Goal: Transaction & Acquisition: Purchase product/service

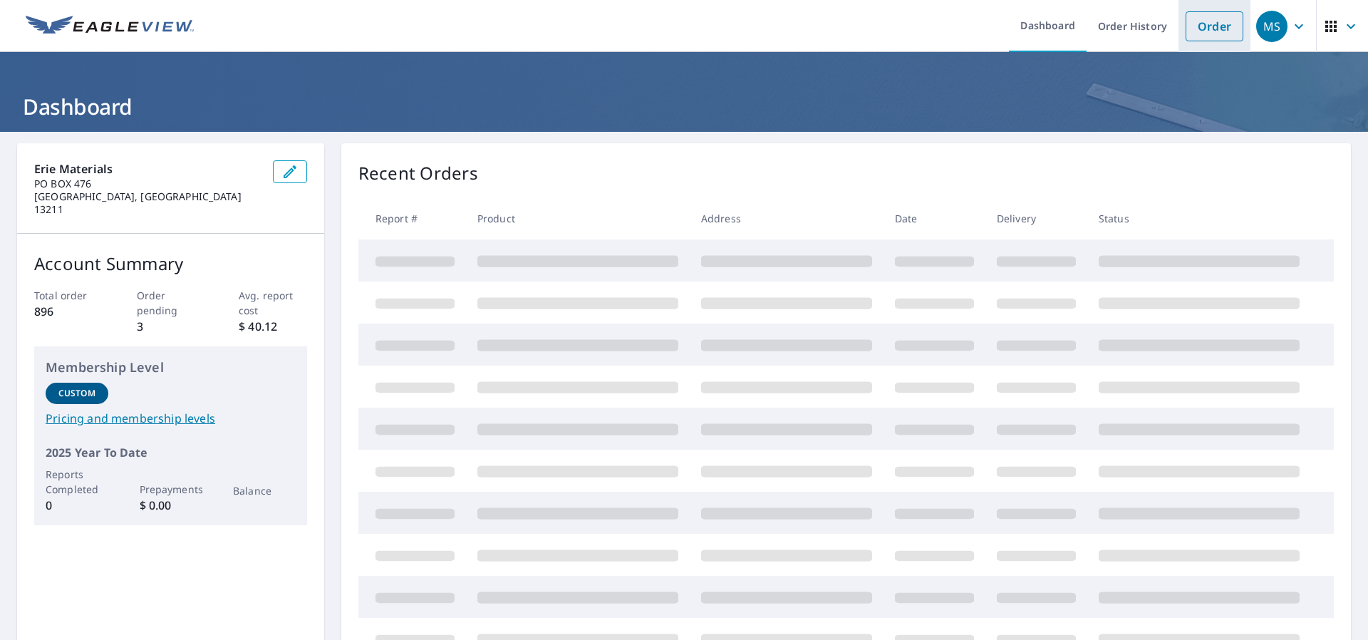
click at [1215, 18] on link "Order" at bounding box center [1214, 26] width 58 height 30
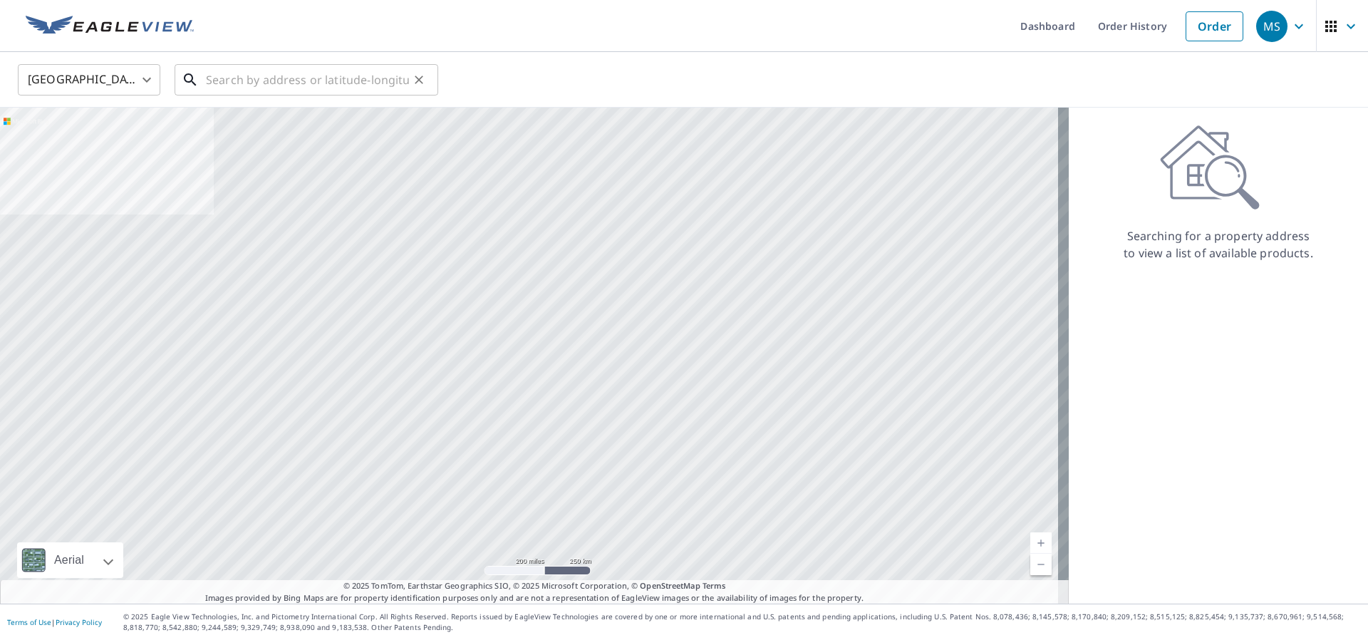
click at [260, 83] on input "text" at bounding box center [307, 80] width 203 height 40
paste input "[STREET_ADDRESS]"
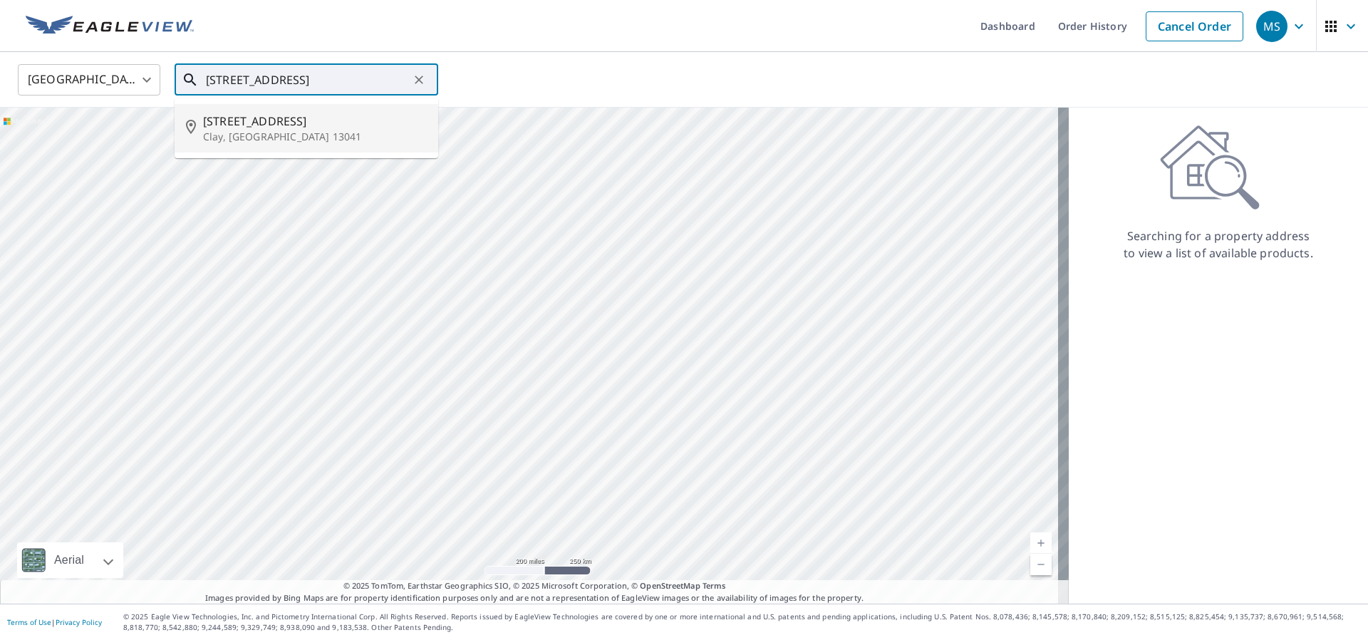
click at [265, 125] on span "[STREET_ADDRESS]" at bounding box center [315, 121] width 224 height 17
type input "[STREET_ADDRESS]"
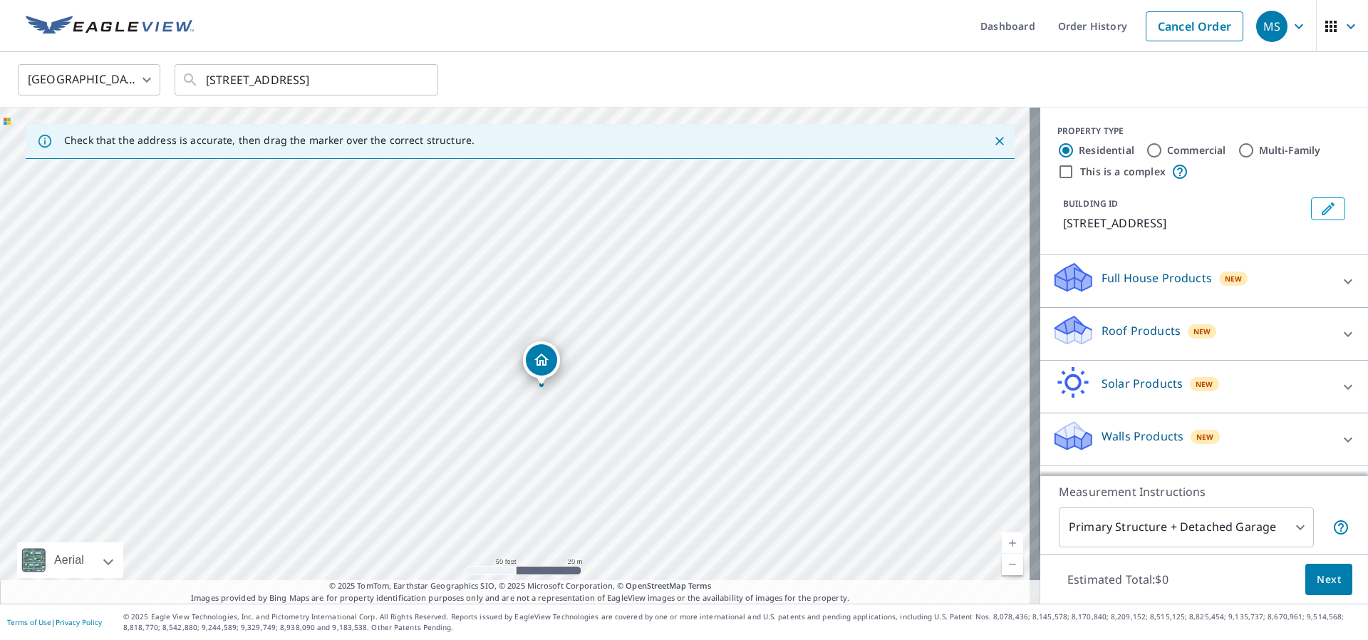
click at [1135, 330] on p "Roof Products" at bounding box center [1140, 330] width 79 height 17
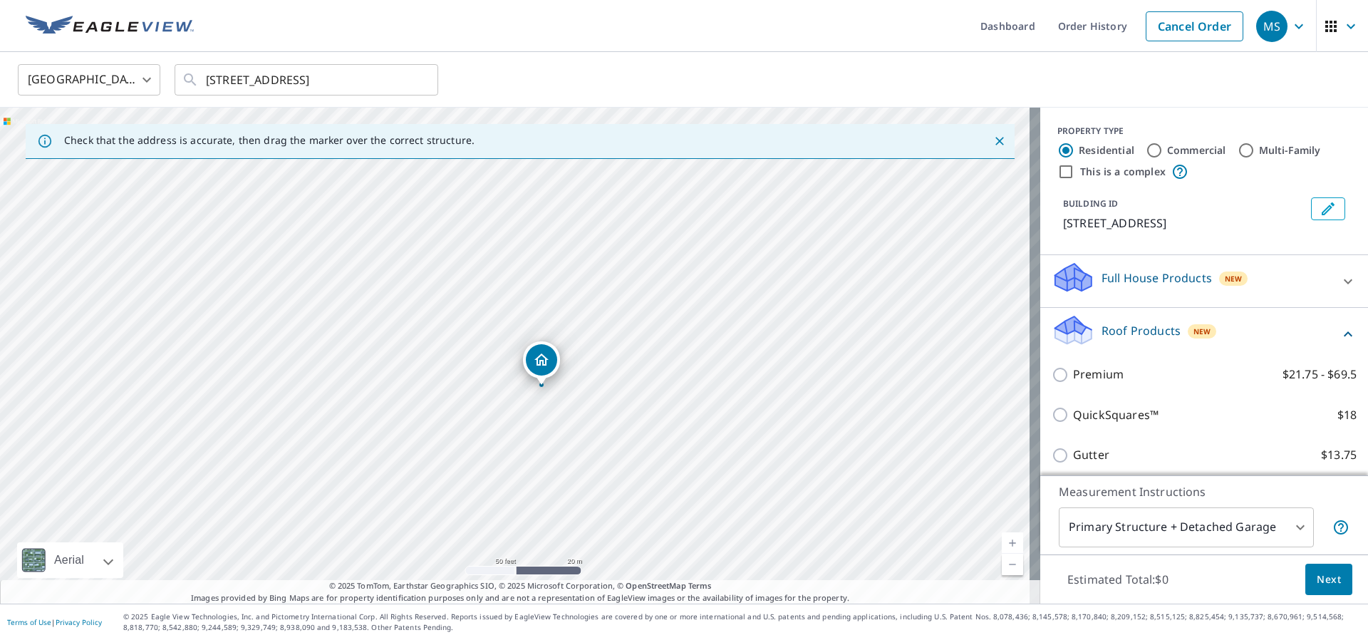
scroll to position [71, 0]
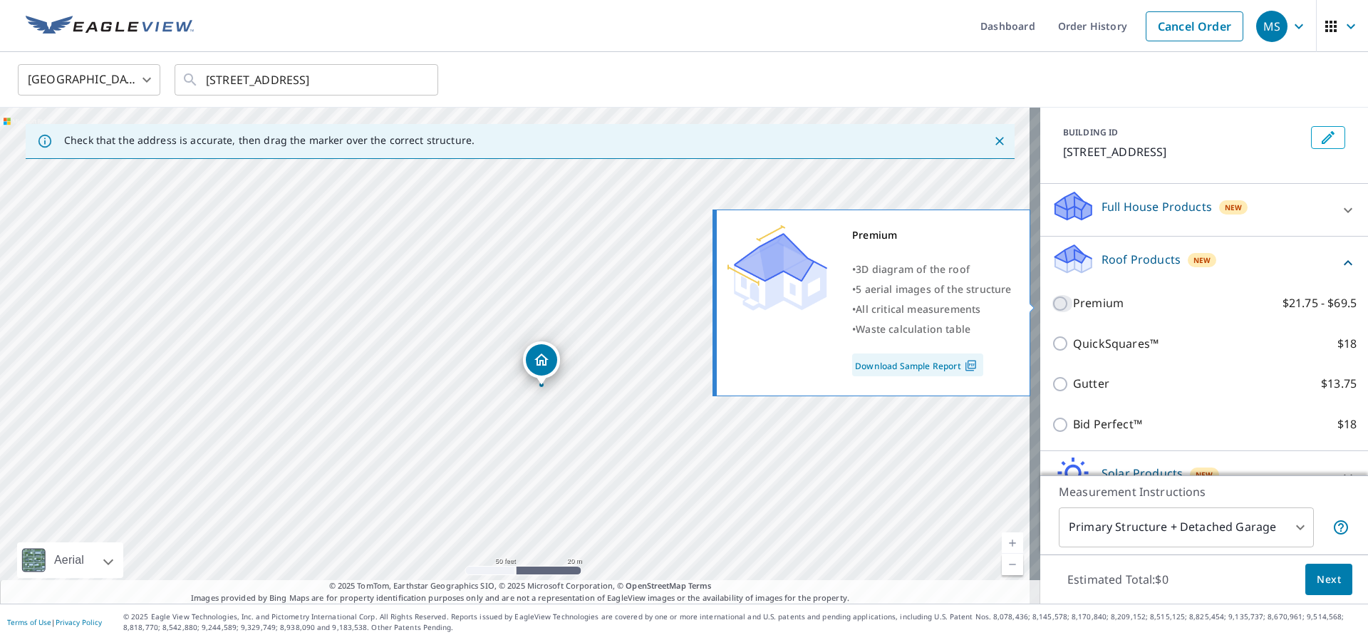
click at [1061, 300] on input "Premium $21.75 - $69.5" at bounding box center [1061, 303] width 21 height 17
checkbox input "true"
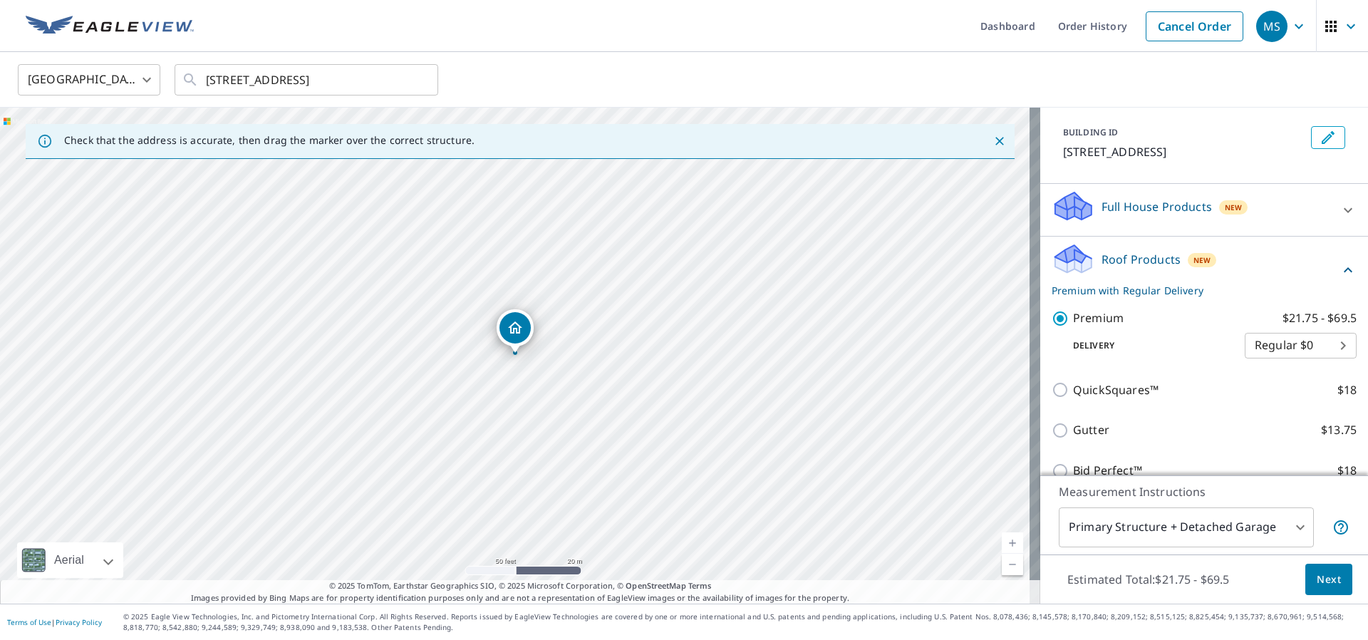
click at [1322, 254] on div "Roof Products New Premium with Regular Delivery" at bounding box center [1203, 270] width 305 height 56
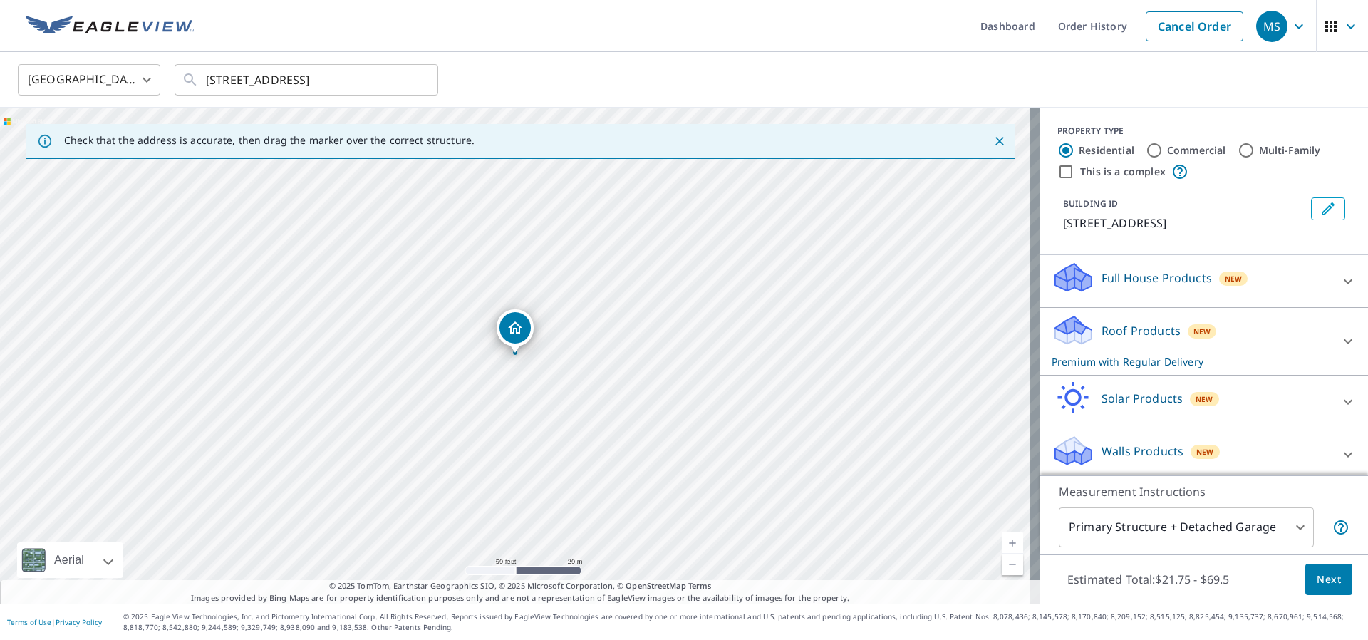
scroll to position [6, 0]
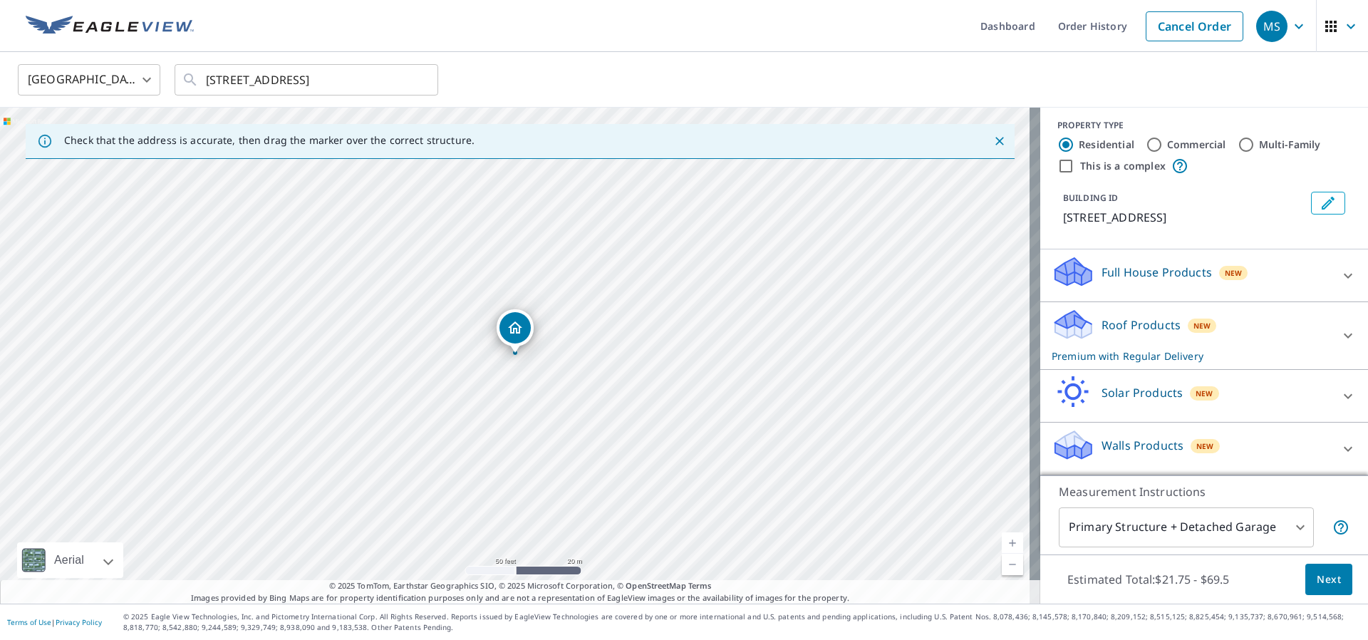
click at [1276, 318] on div "Roof Products New Premium with Regular Delivery" at bounding box center [1190, 336] width 279 height 56
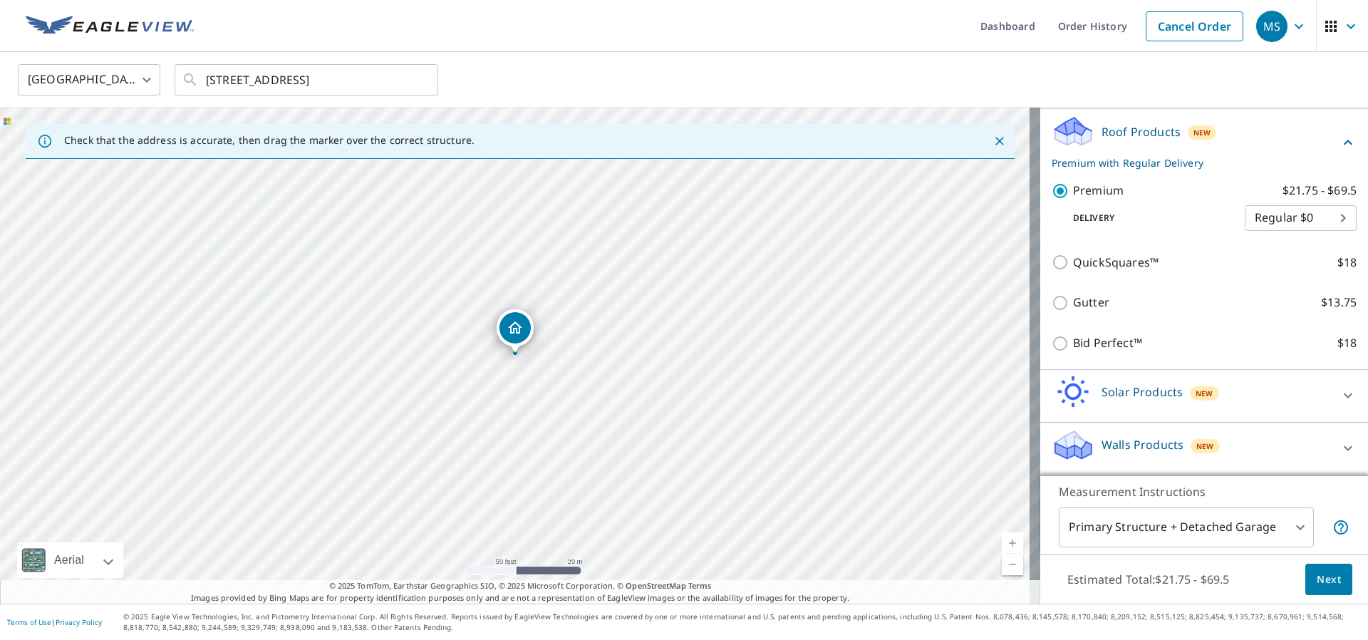
scroll to position [128, 0]
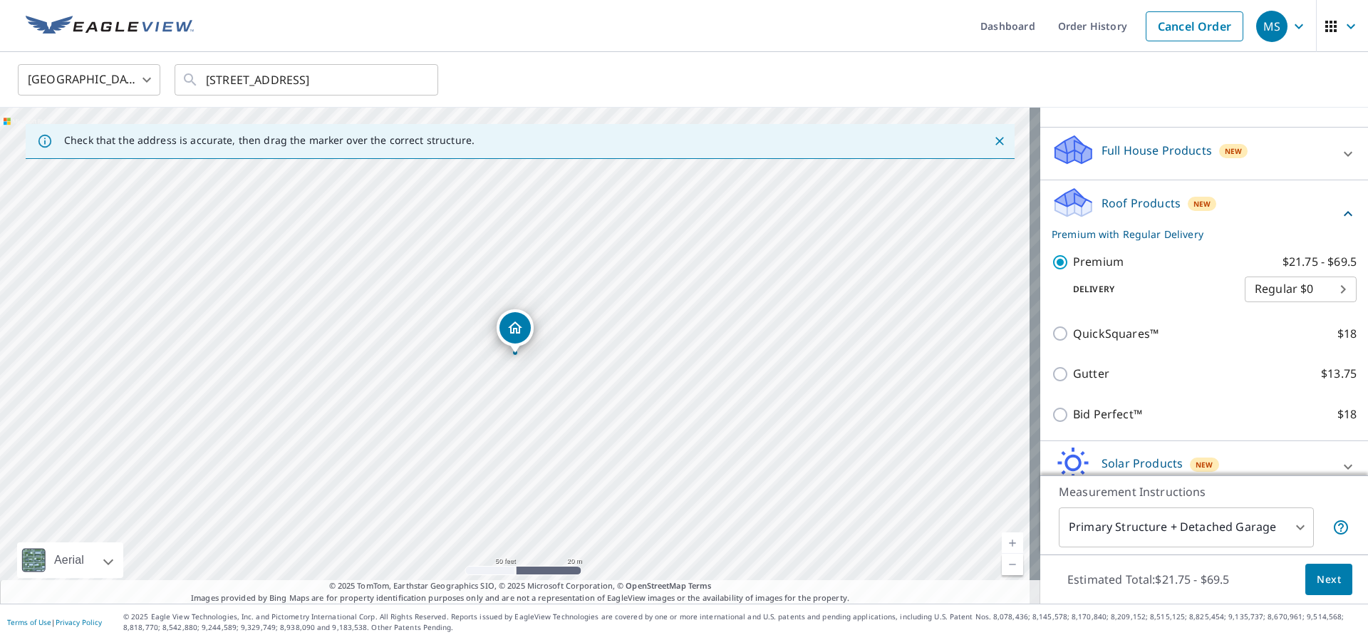
click at [1339, 215] on icon at bounding box center [1347, 213] width 17 height 17
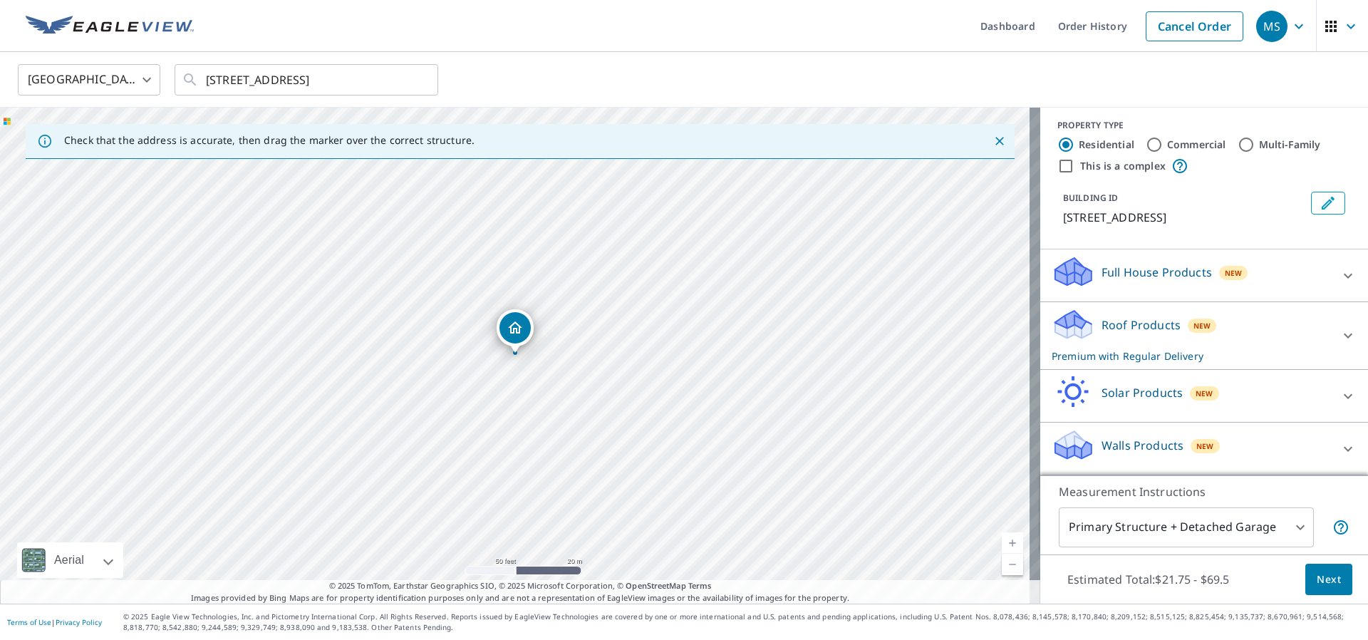
scroll to position [0, 0]
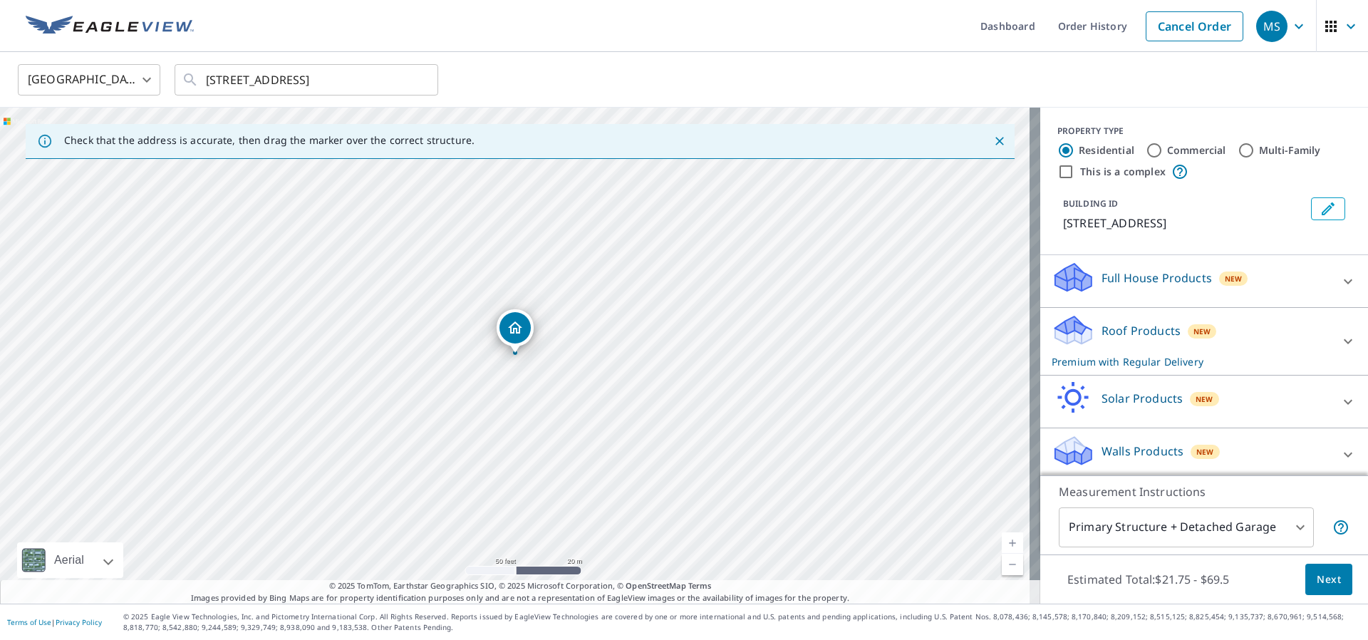
click at [1319, 211] on icon "Edit building 1" at bounding box center [1327, 208] width 17 height 17
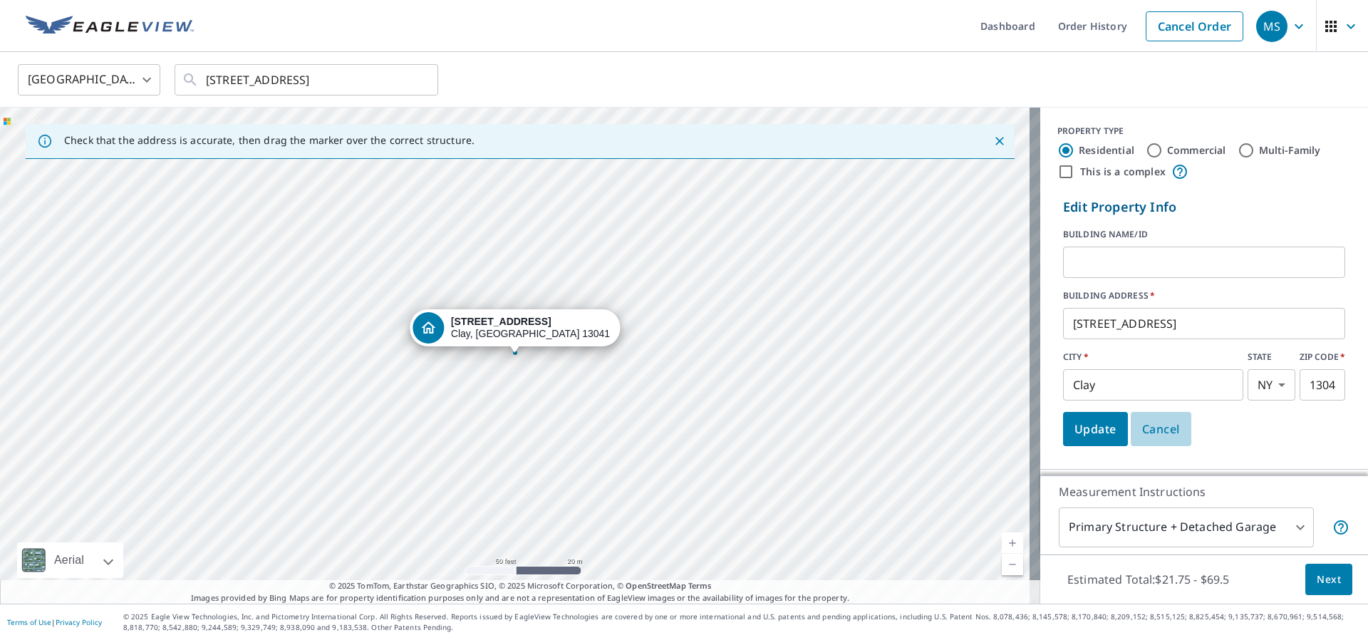
click at [1148, 421] on span "Cancel" at bounding box center [1161, 429] width 38 height 20
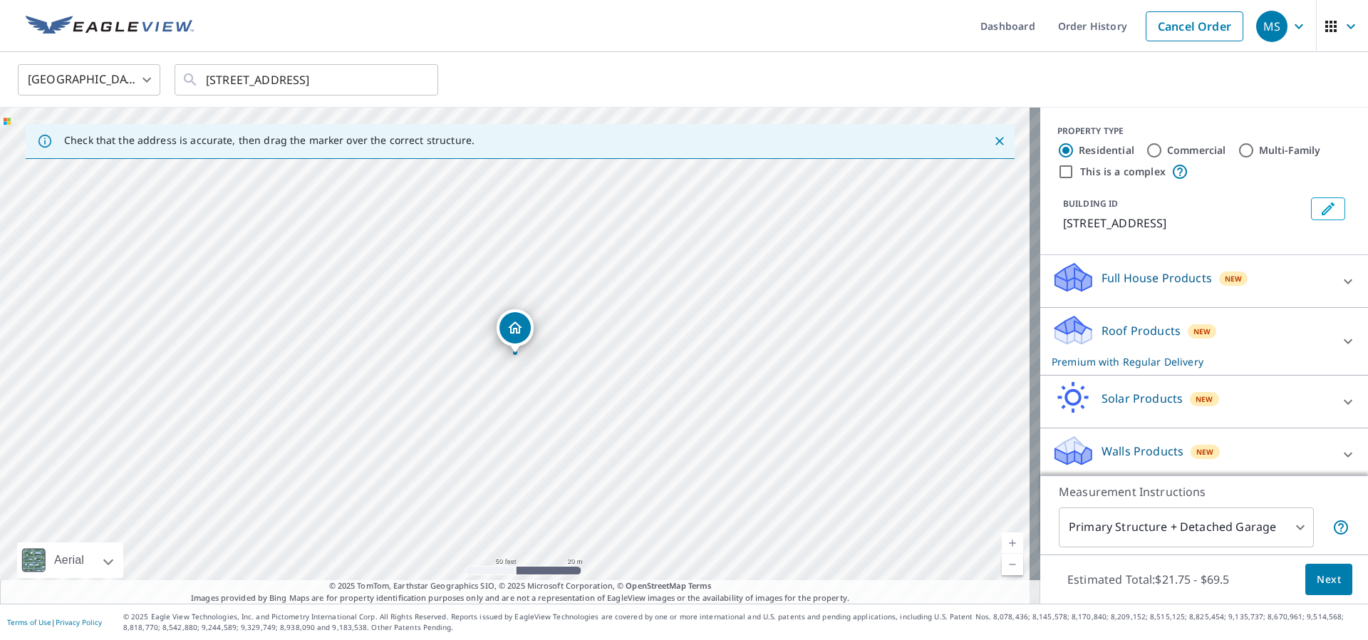
scroll to position [6, 0]
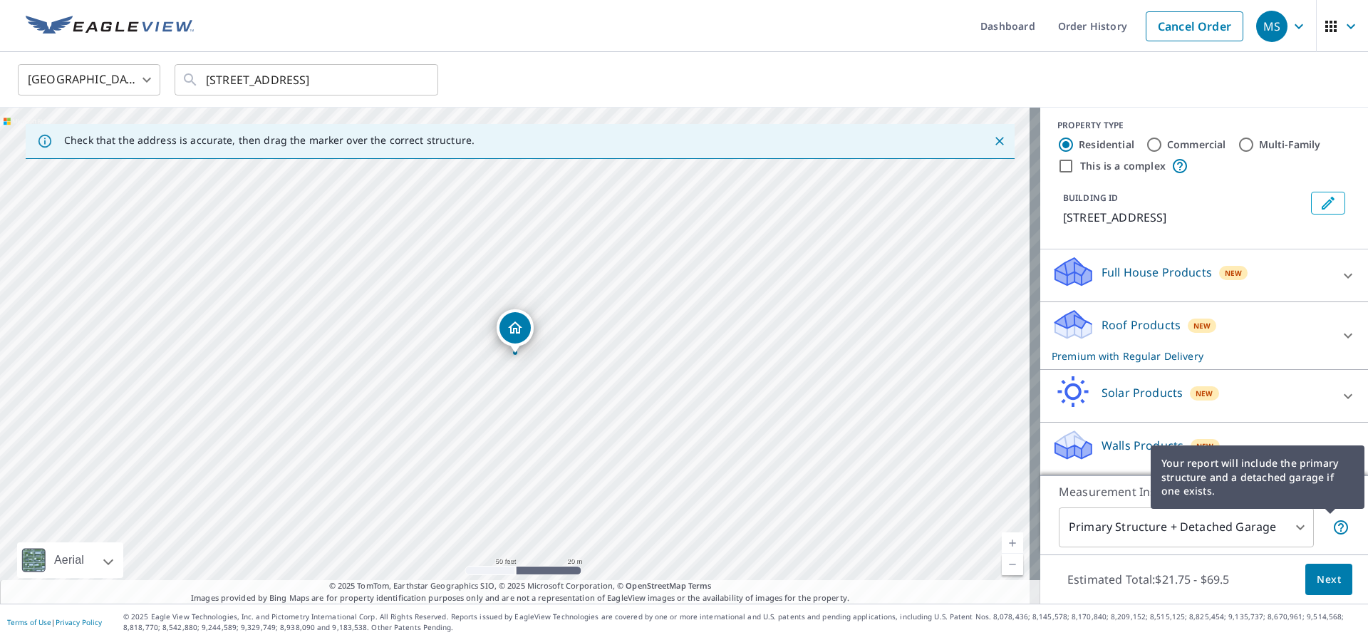
click at [1332, 528] on icon at bounding box center [1340, 527] width 17 height 17
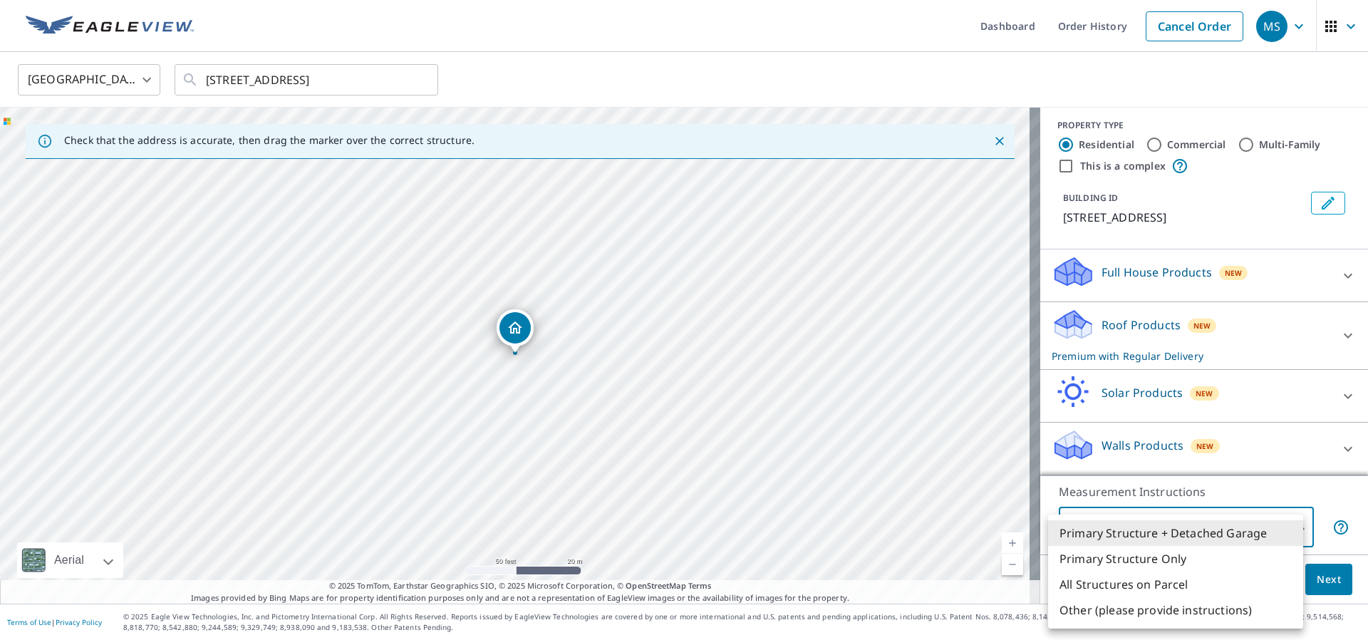
click at [1282, 524] on body "MS MS Dashboard Order History Cancel Order MS [GEOGRAPHIC_DATA] [GEOGRAPHIC_DAT…" at bounding box center [684, 320] width 1368 height 640
click at [1339, 499] on div at bounding box center [684, 320] width 1368 height 640
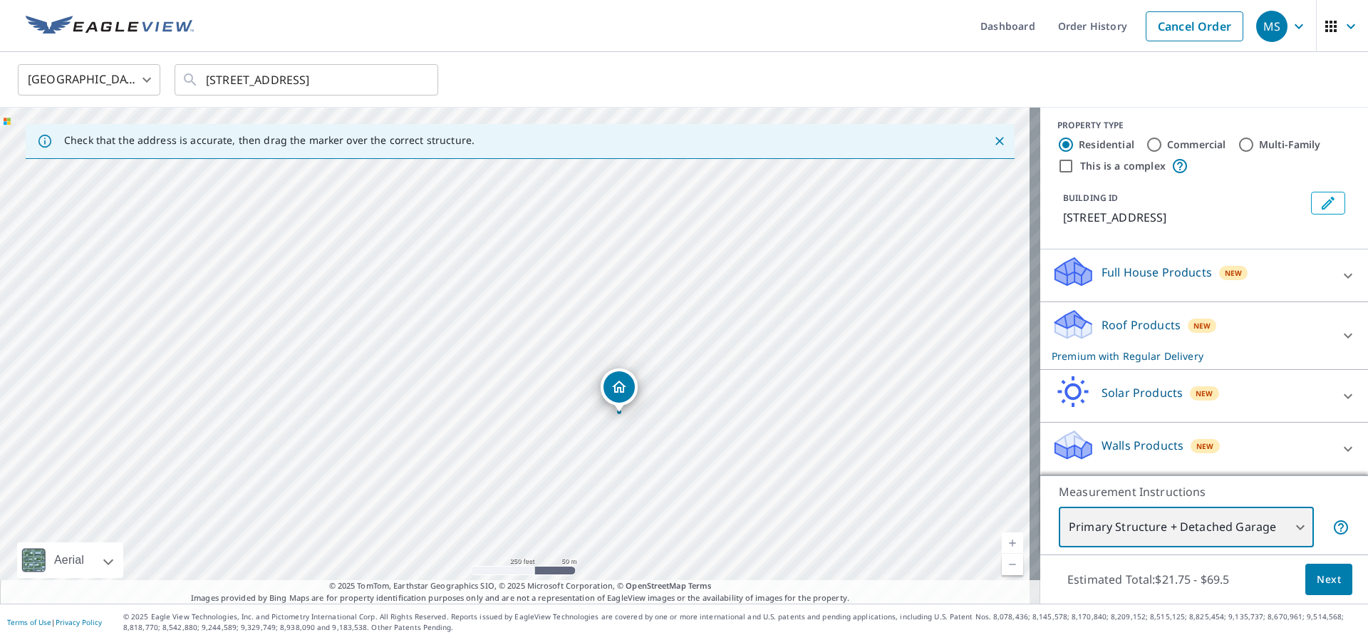
scroll to position [0, 0]
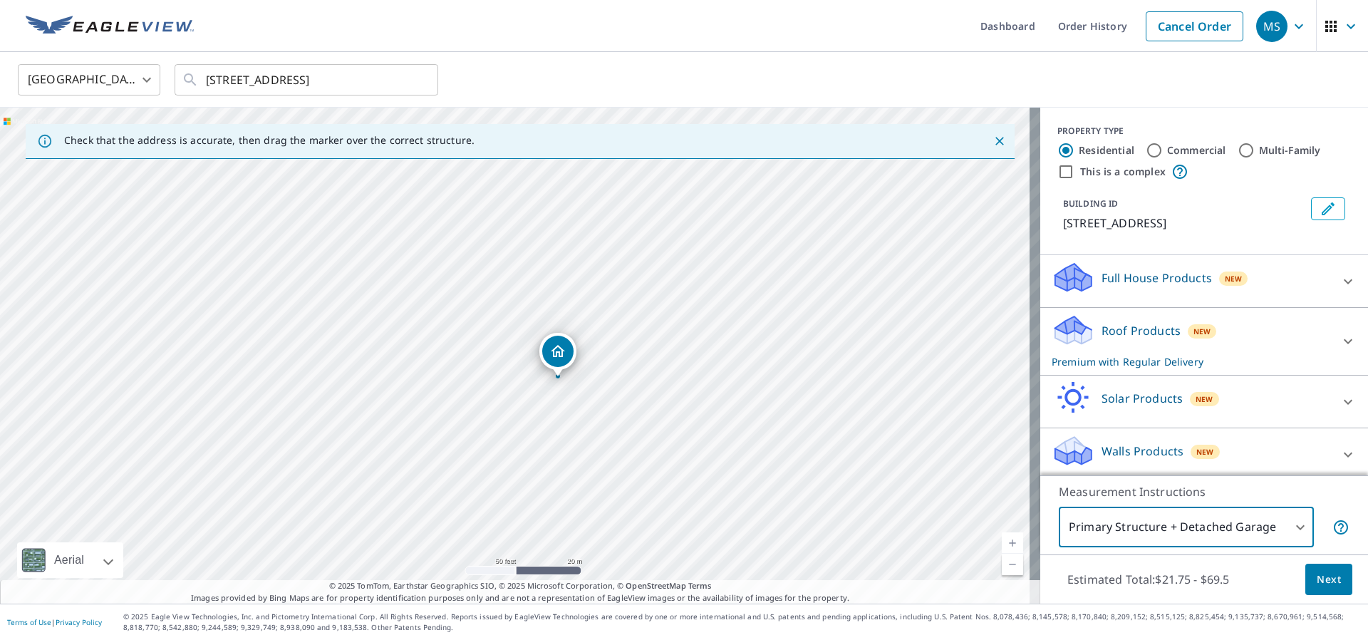
click at [1324, 577] on span "Next" at bounding box center [1328, 580] width 24 height 18
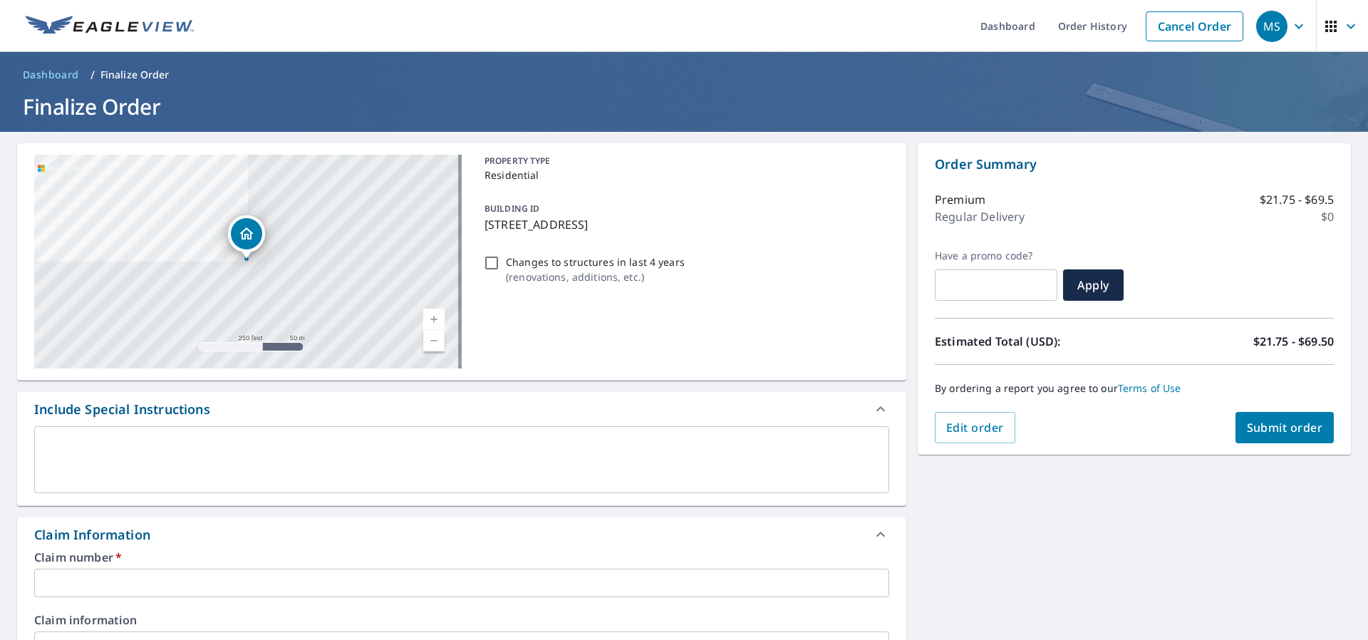
click at [622, 260] on p "Changes to structures in last 4 years" at bounding box center [595, 261] width 179 height 15
click at [500, 260] on input "Changes to structures in last 4 years ( renovations, additions, etc. )" at bounding box center [491, 262] width 17 height 17
checkbox input "true"
click at [467, 486] on div "x ​" at bounding box center [461, 459] width 855 height 67
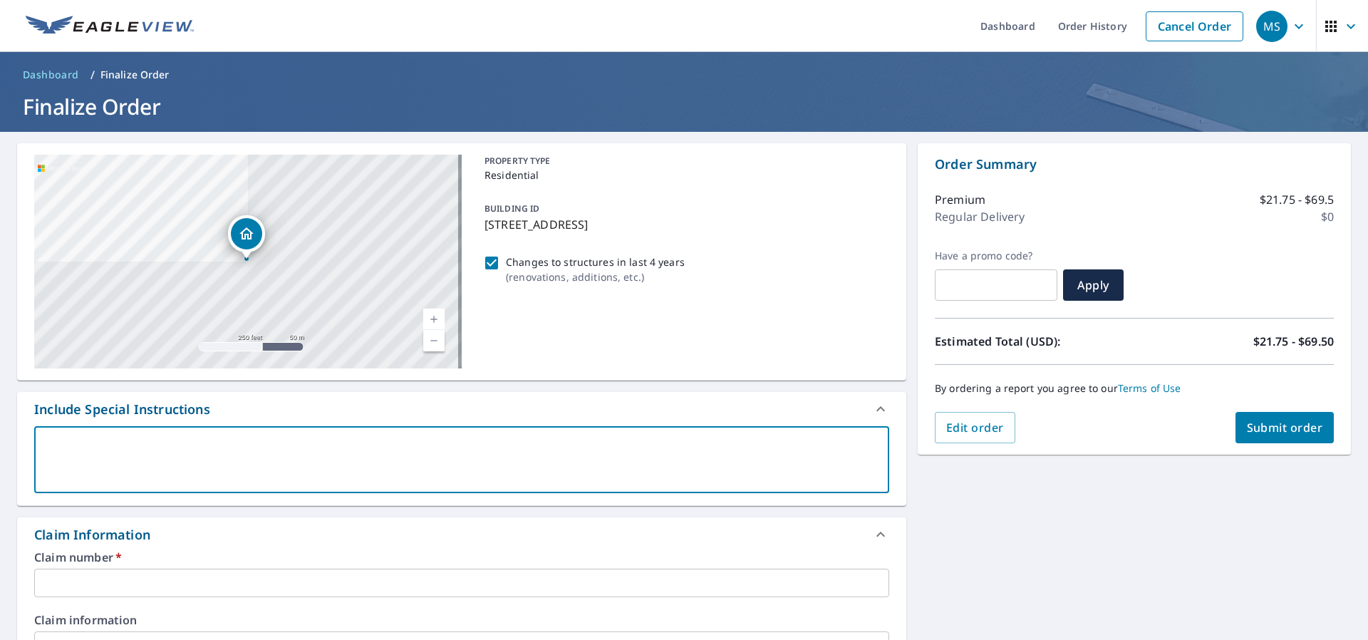
type textarea "B"
type textarea "x"
checkbox input "true"
type textarea "Bu"
type textarea "x"
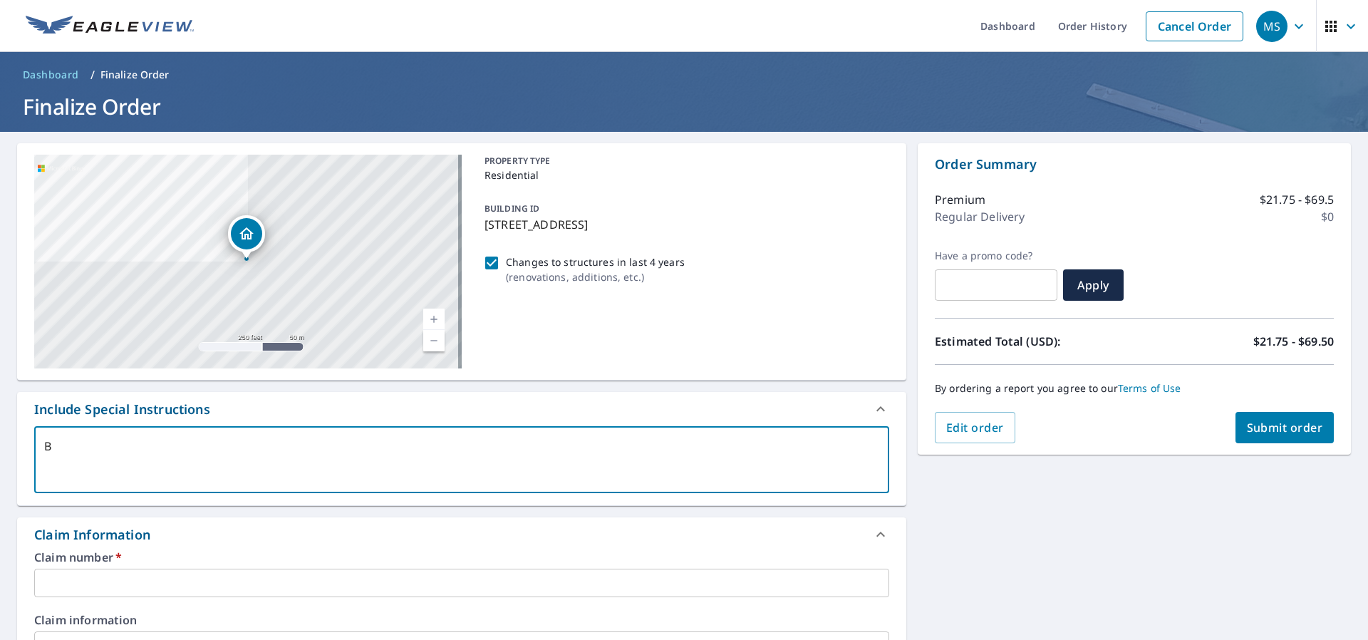
checkbox input "true"
type textarea "[PERSON_NAME]"
type textarea "x"
checkbox input "true"
type textarea "Buil"
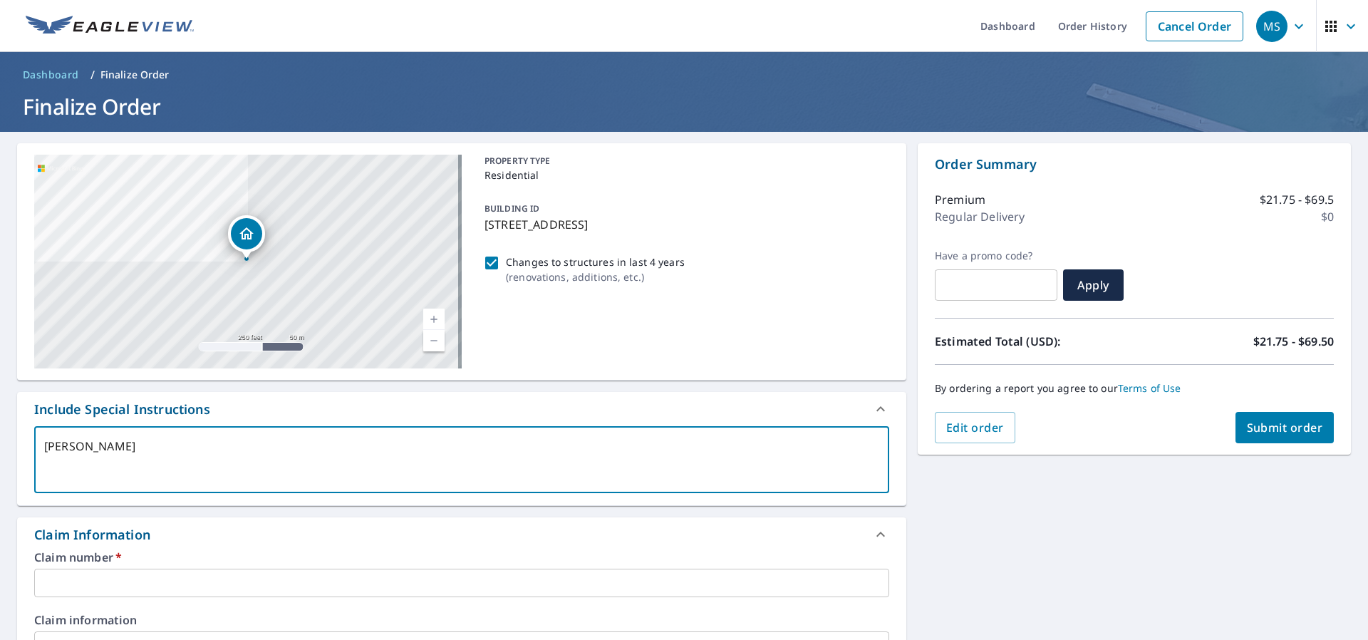
type textarea "x"
checkbox input "true"
type textarea "Build"
type textarea "x"
checkbox input "true"
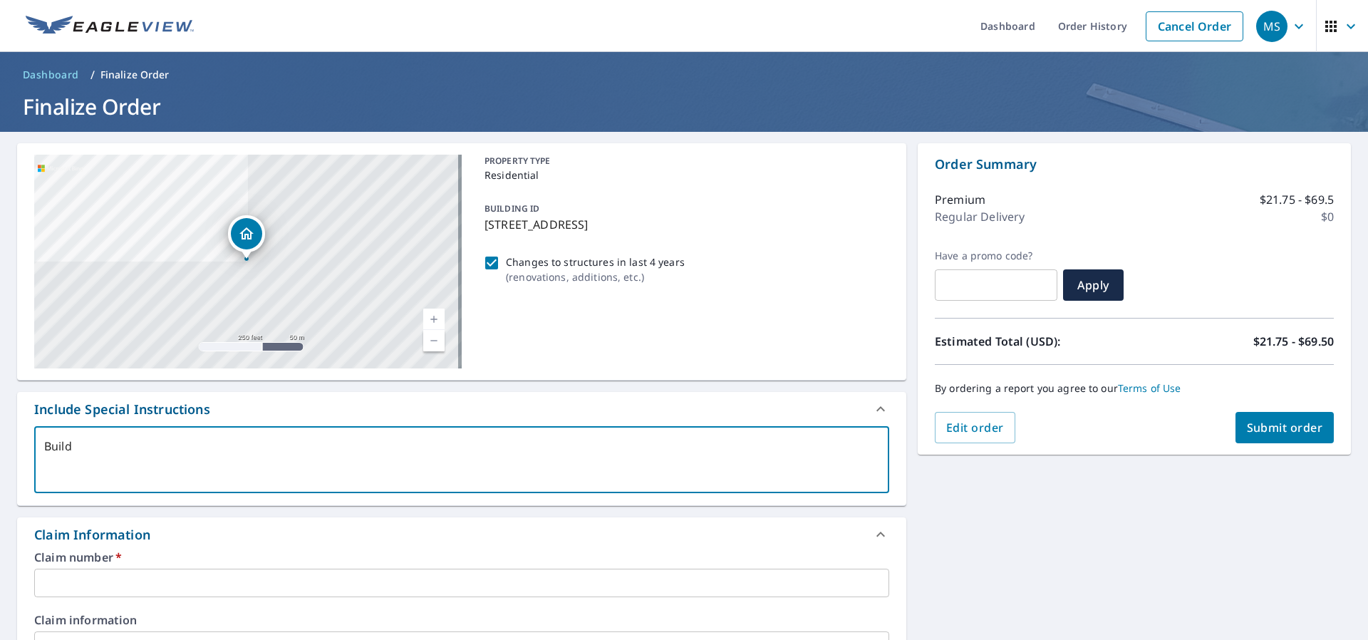
type textarea "Buildi"
type textarea "x"
checkbox input "true"
type textarea "Buildin"
type textarea "x"
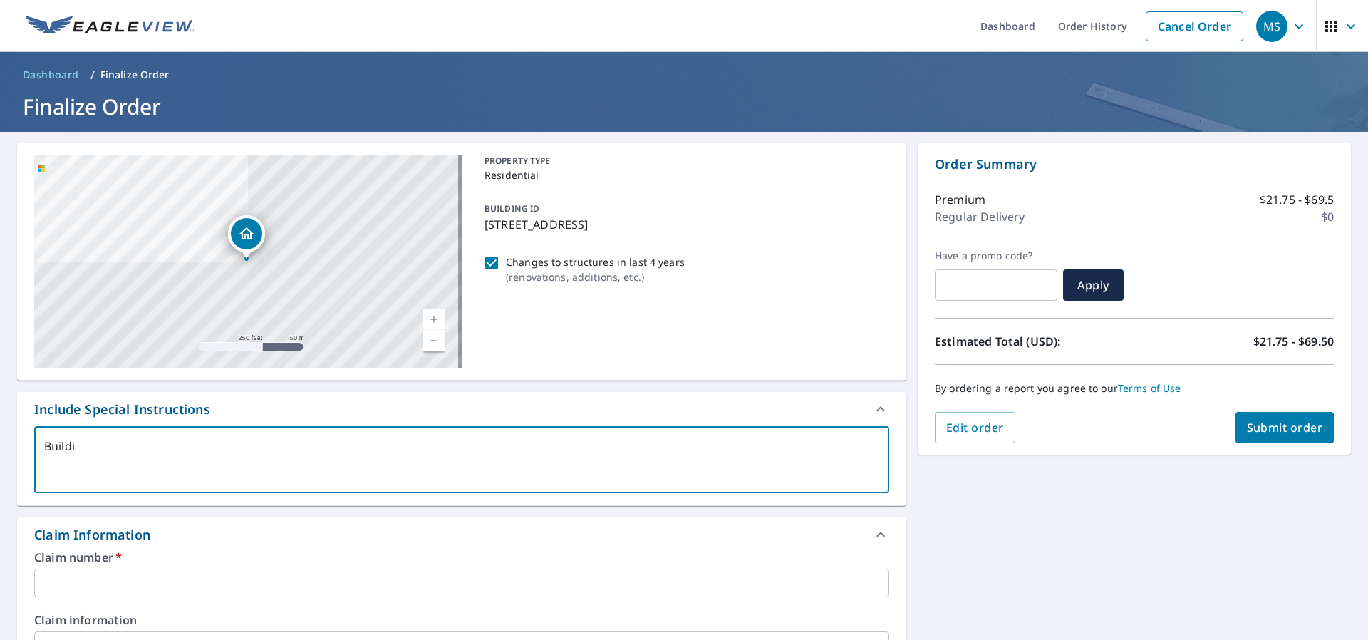
checkbox input "true"
type textarea "Building"
type textarea "x"
checkbox input "true"
type textarea "Building"
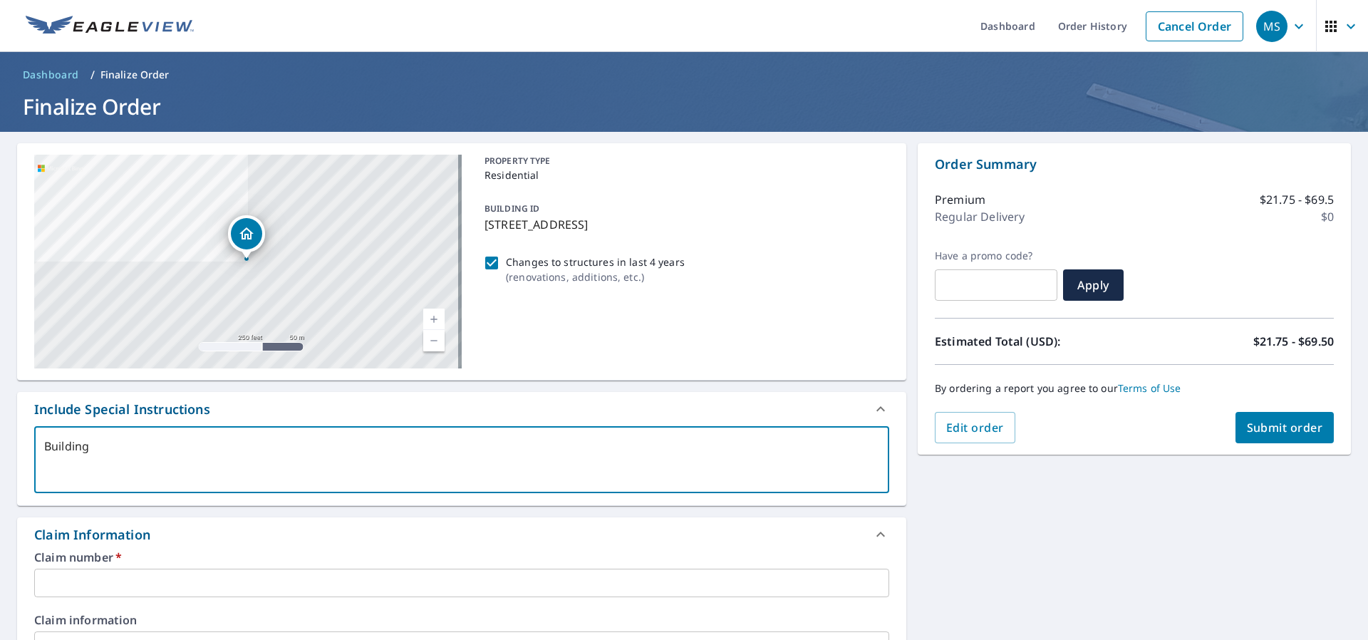
type textarea "x"
checkbox input "true"
type textarea "Building i"
type textarea "x"
checkbox input "true"
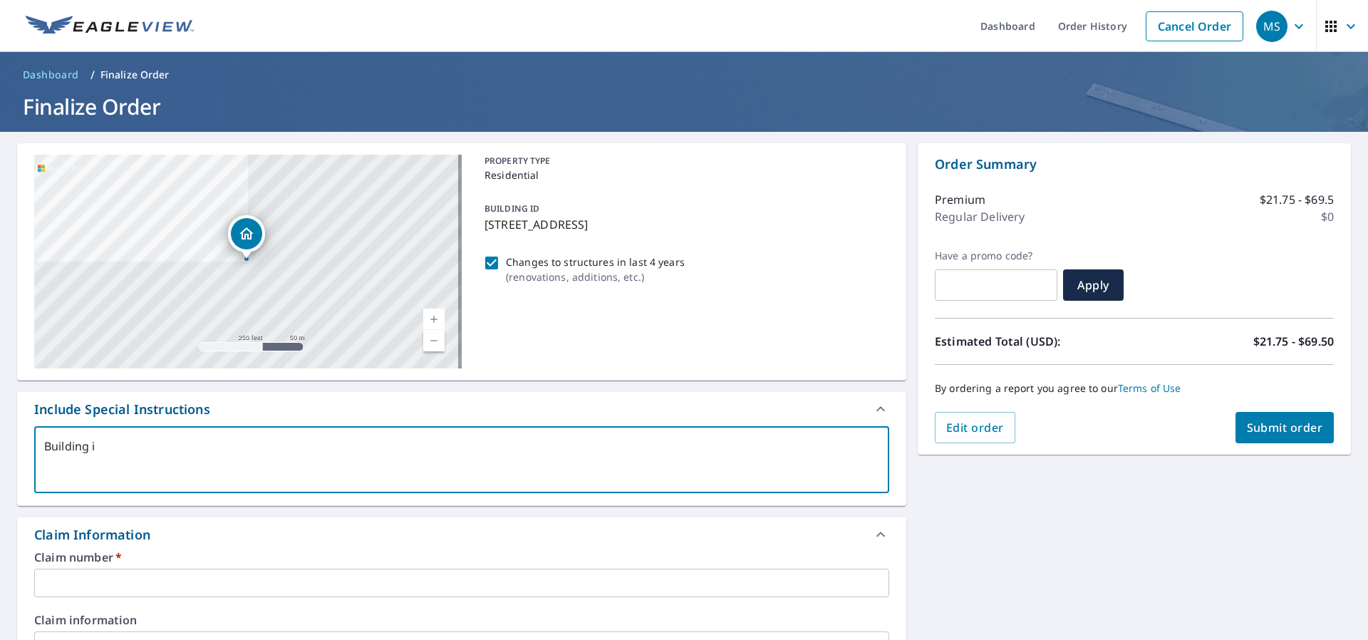
type textarea "Building is"
type textarea "x"
checkbox input "true"
type textarea "Building is"
type textarea "x"
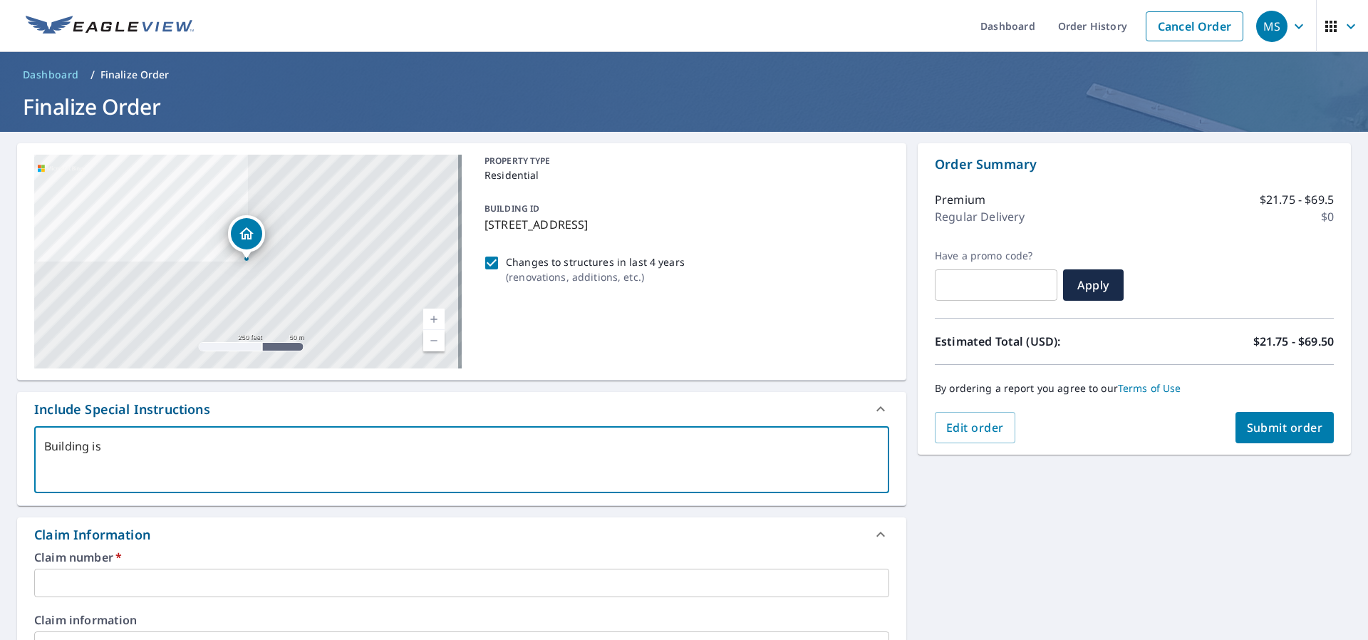
checkbox input "true"
type textarea "Building is n"
type textarea "x"
checkbox input "true"
type textarea "Building is ne"
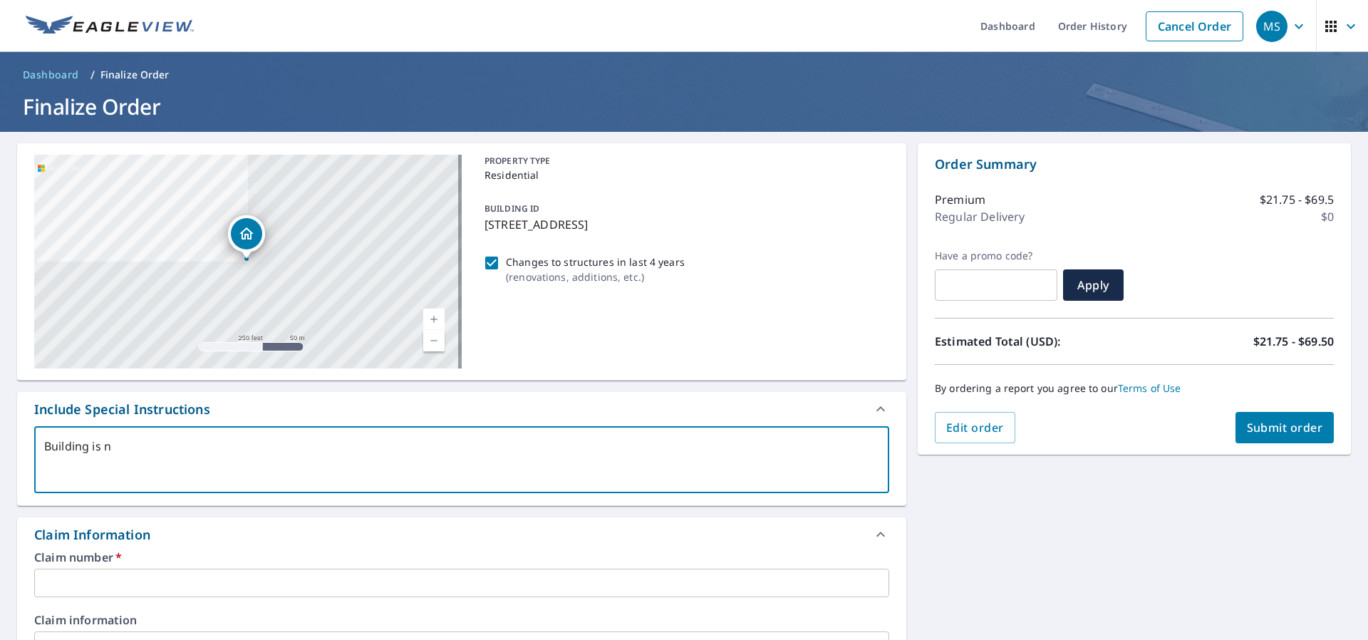
type textarea "x"
checkbox input "true"
type textarea "Building is new"
type textarea "x"
checkbox input "true"
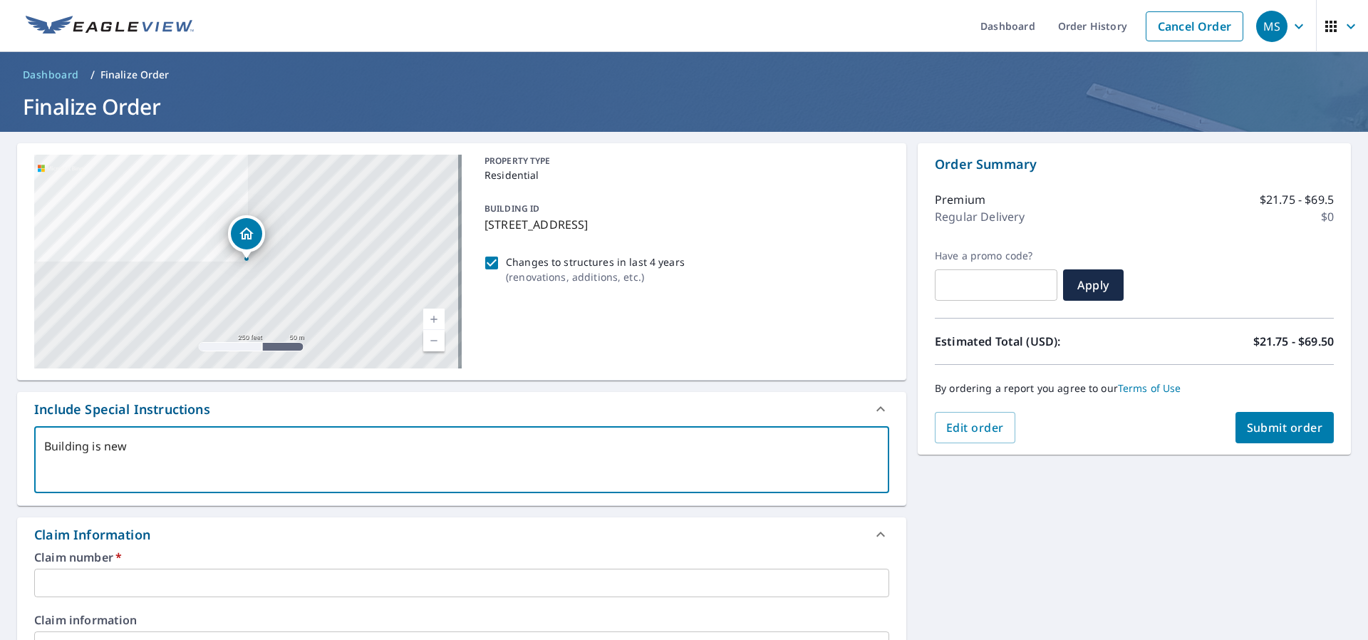
type textarea "Building is new,"
type textarea "x"
checkbox input "true"
type textarea "Building is new,"
type textarea "x"
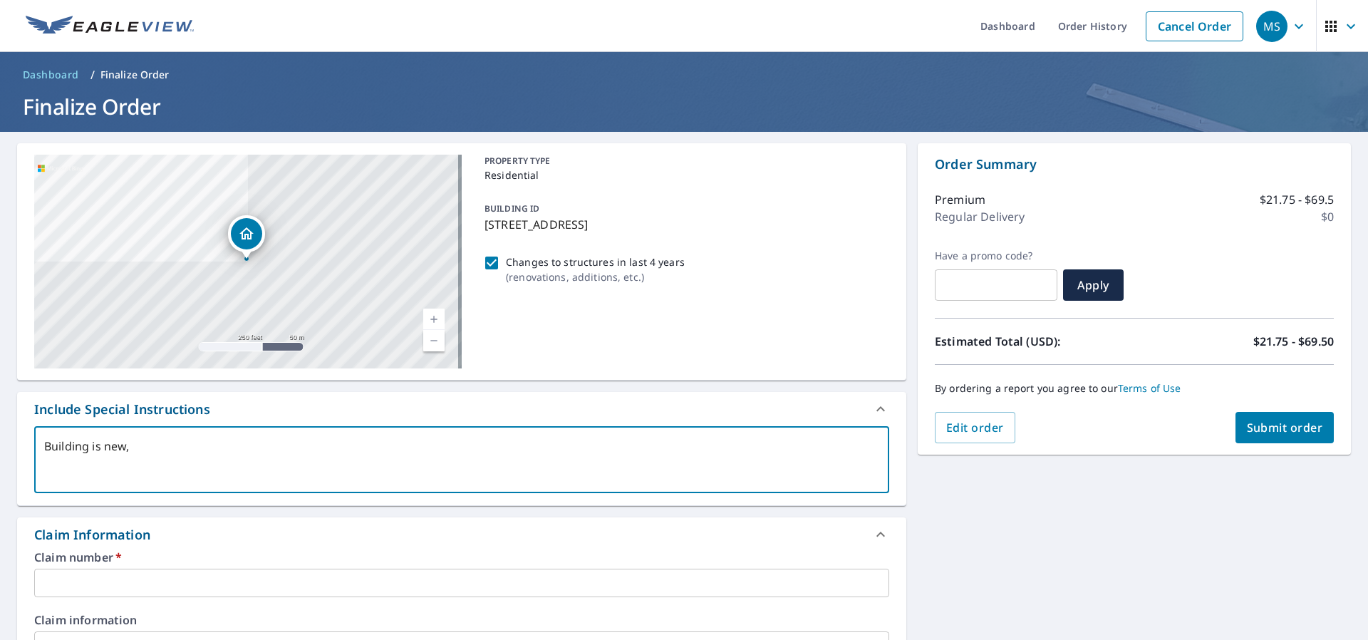
checkbox input "true"
type textarea "Building is new, d"
type textarea "x"
checkbox input "true"
type textarea "Building is new, do"
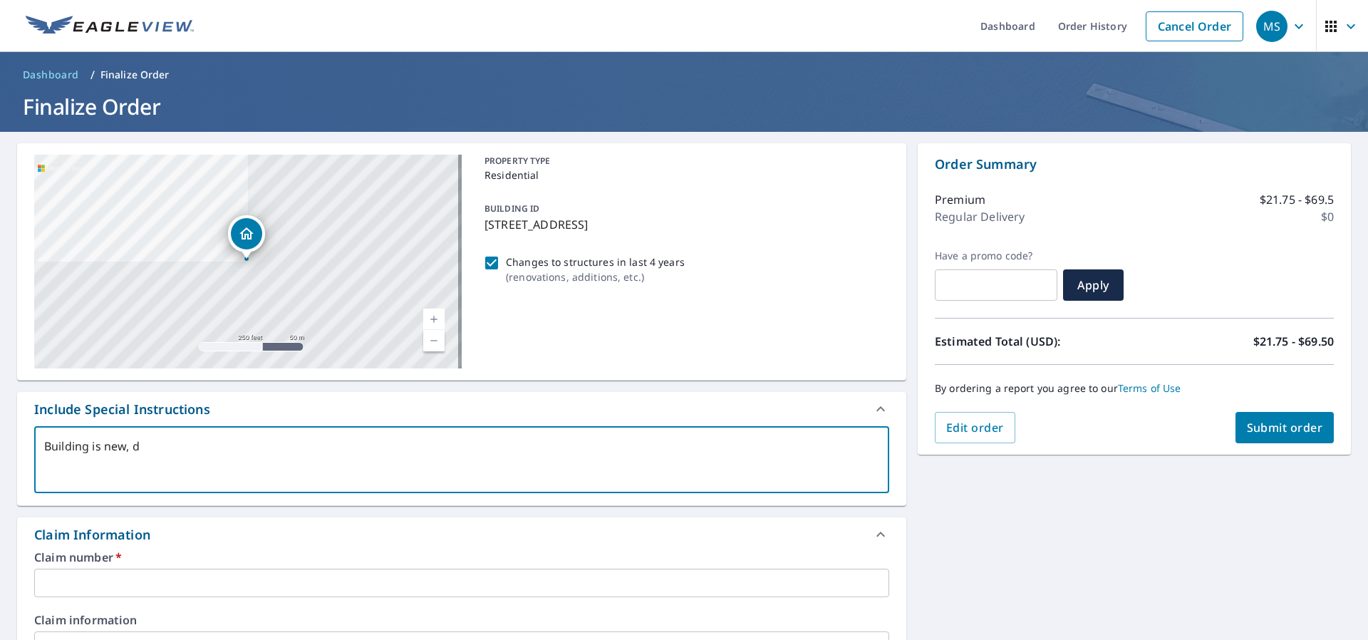
type textarea "x"
checkbox input "true"
type textarea "Building is new, doe"
type textarea "x"
checkbox input "true"
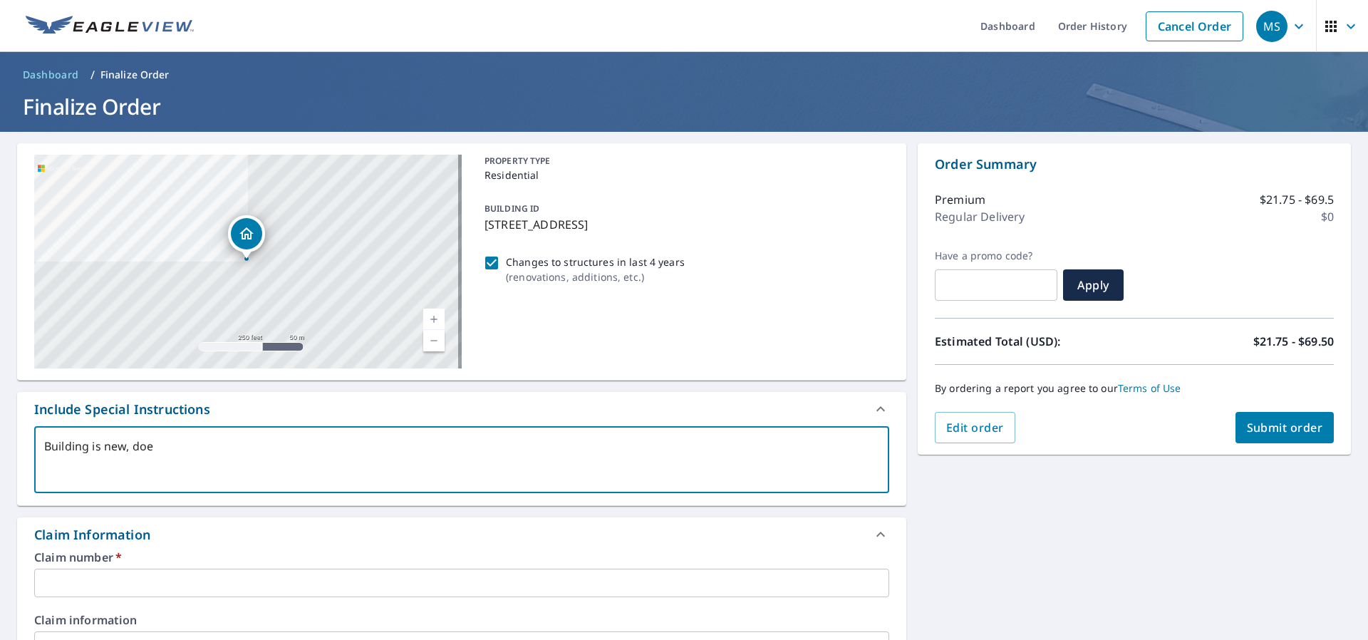
type textarea "Building is new, does"
type textarea "x"
checkbox input "true"
type textarea "Building is new, does"
type textarea "x"
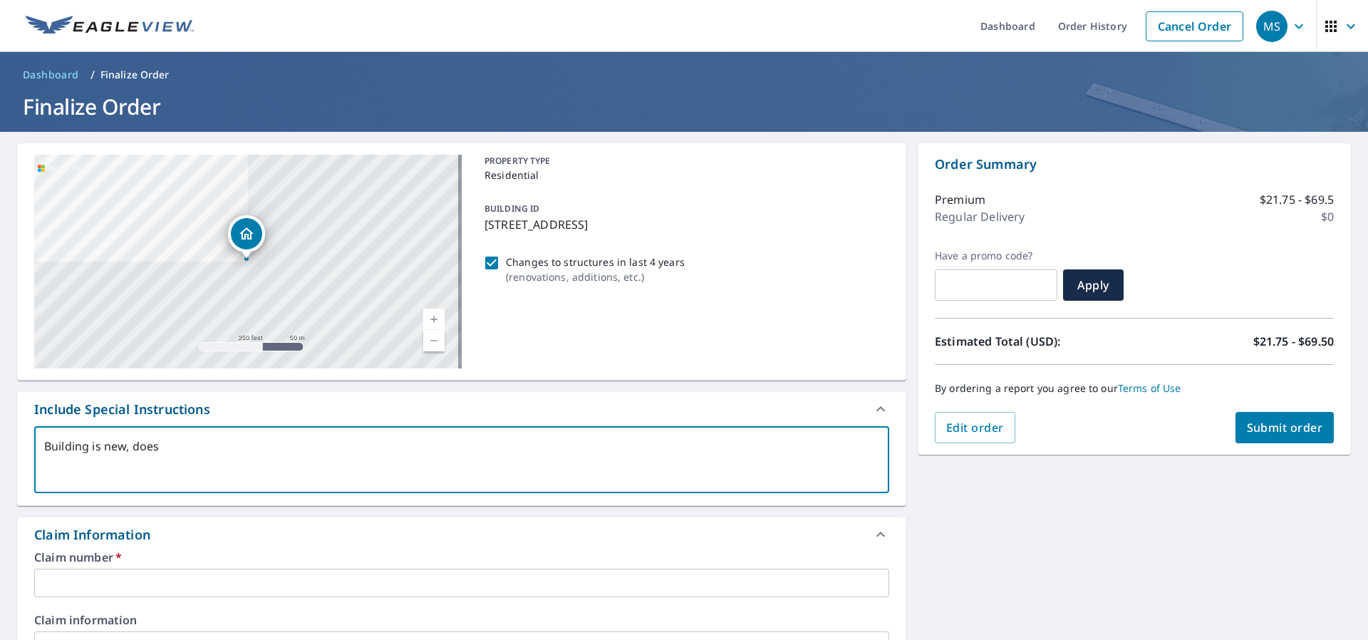
checkbox input "true"
type textarea "Building is new, does n"
type textarea "x"
checkbox input "true"
type textarea "Building is new, does no"
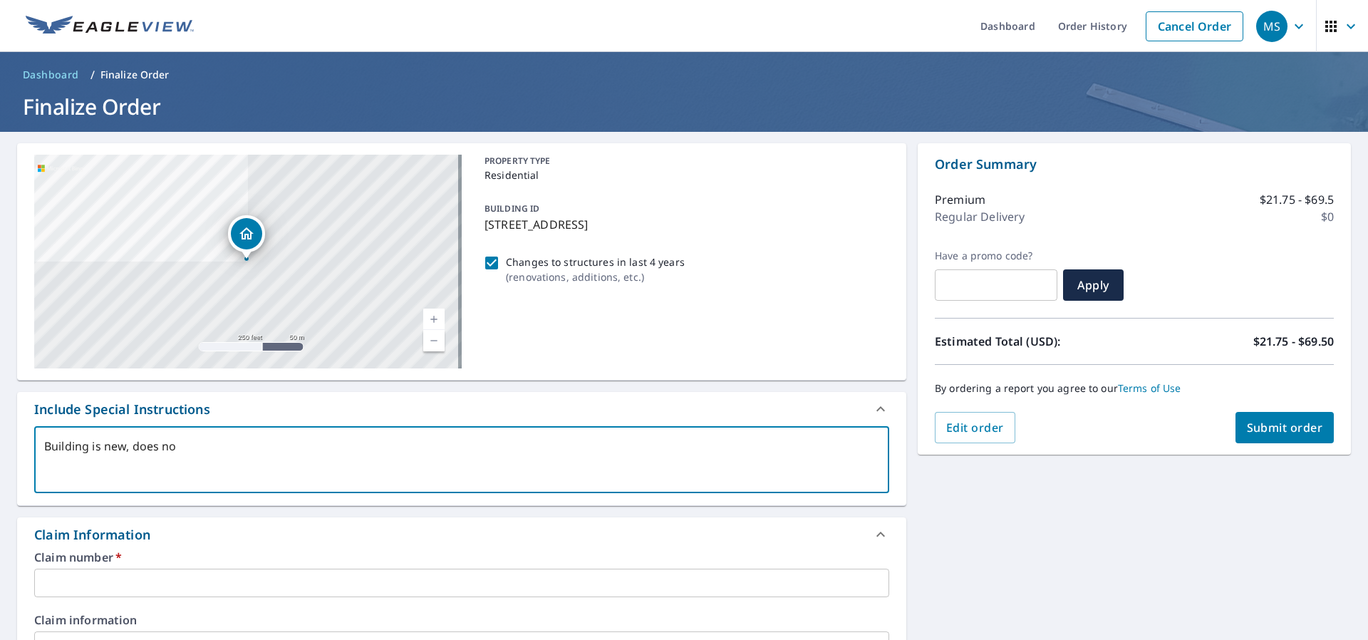
type textarea "x"
checkbox input "true"
type textarea "Building is new, does not"
type textarea "x"
checkbox input "true"
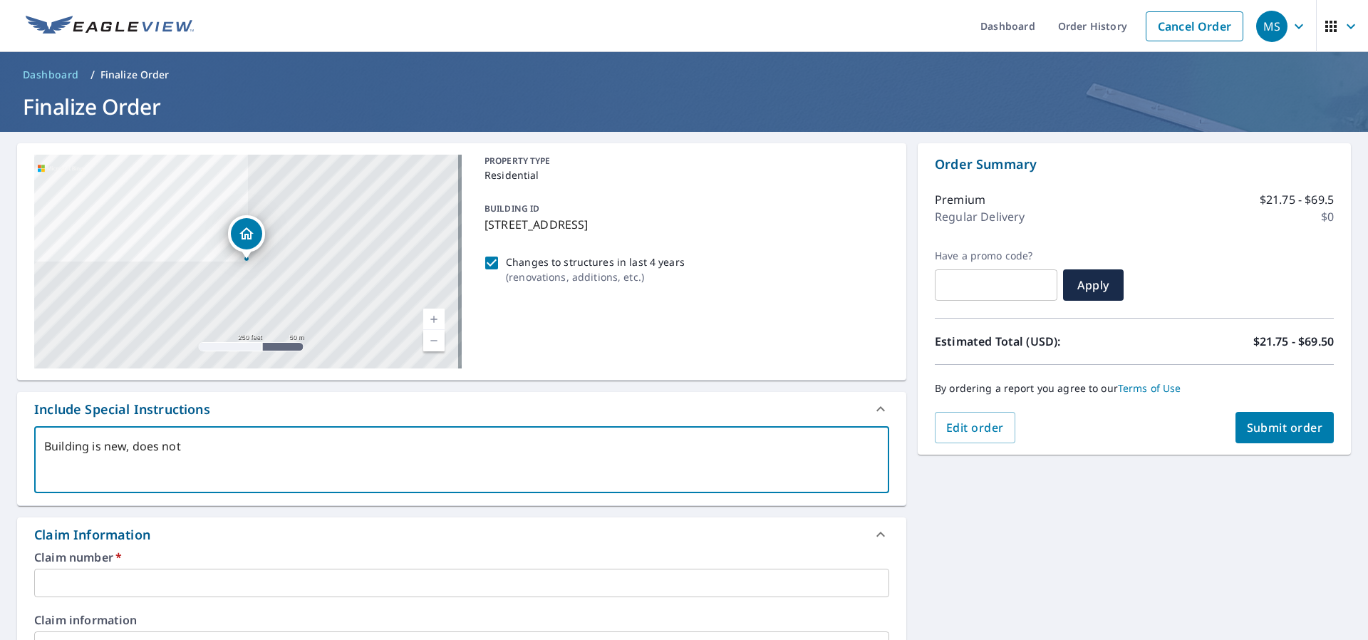
type textarea "Building is new, does not"
type textarea "x"
checkbox input "true"
type textarea "Building is new, does not s"
type textarea "x"
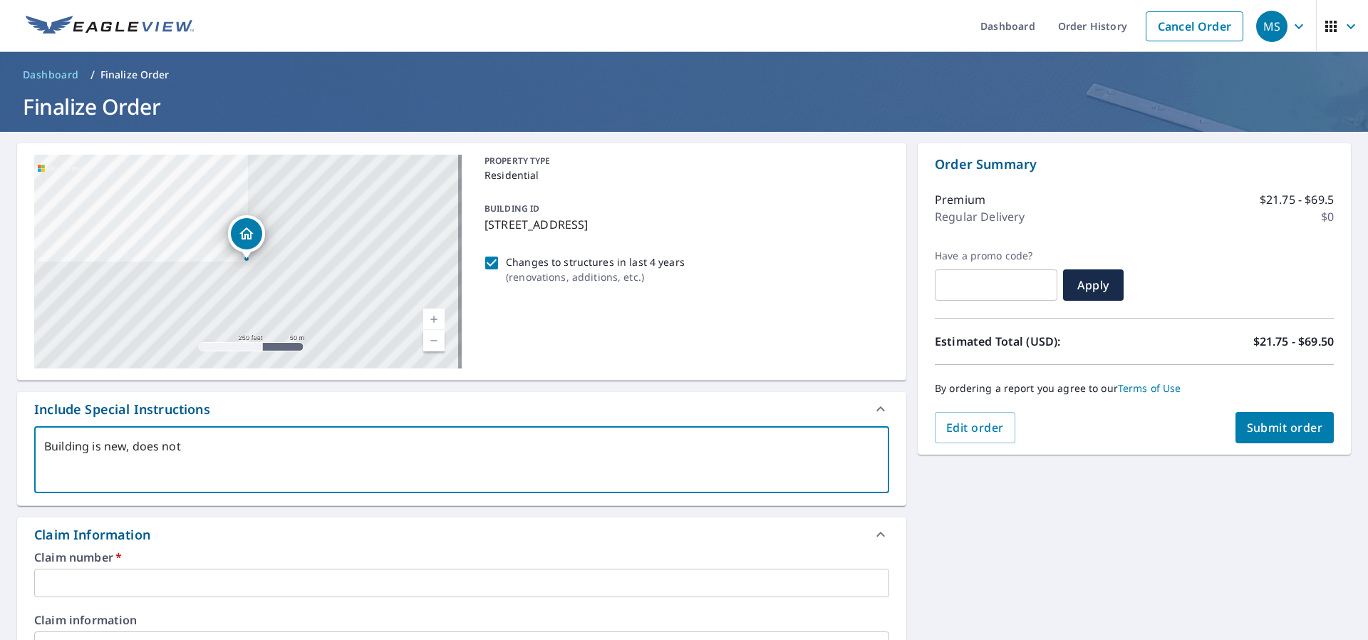
checkbox input "true"
type textarea "Building is new, does not sh"
type textarea "x"
checkbox input "true"
type textarea "Building is new, does not sho"
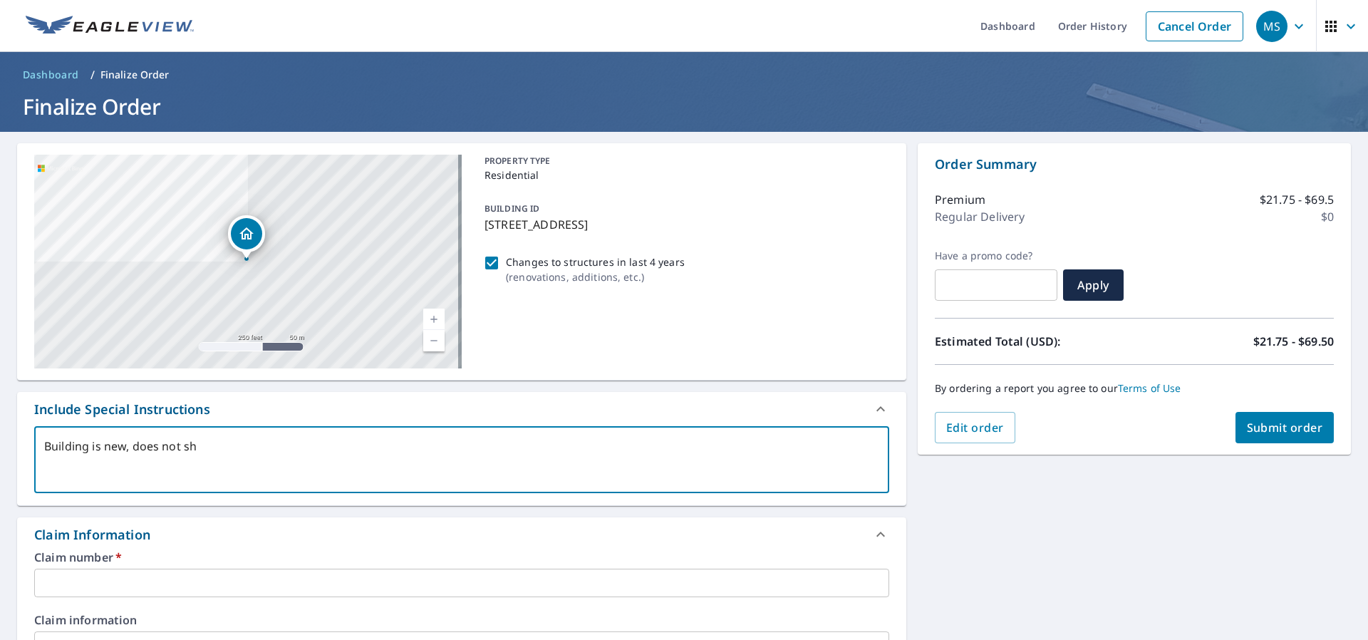
type textarea "x"
checkbox input "true"
type textarea "Building is new, does not show"
type textarea "x"
checkbox input "true"
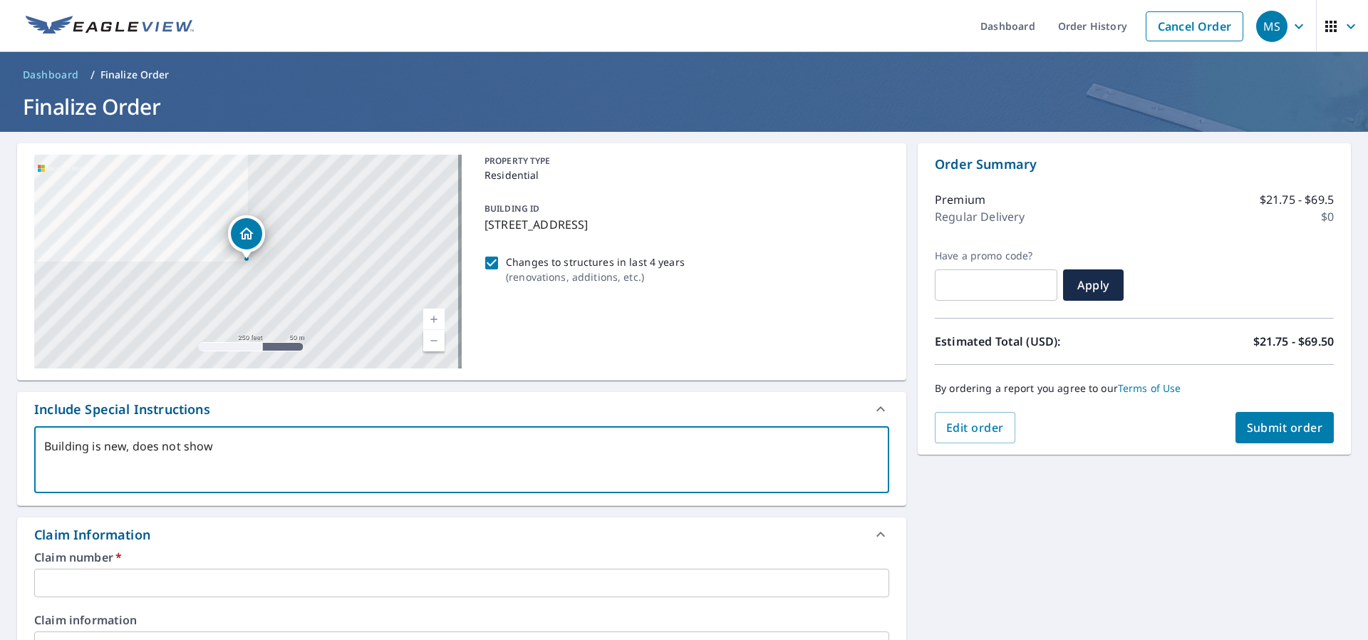
type textarea "Building is new, does not show"
type textarea "x"
checkbox input "true"
type textarea "Building is new, does not show o"
type textarea "x"
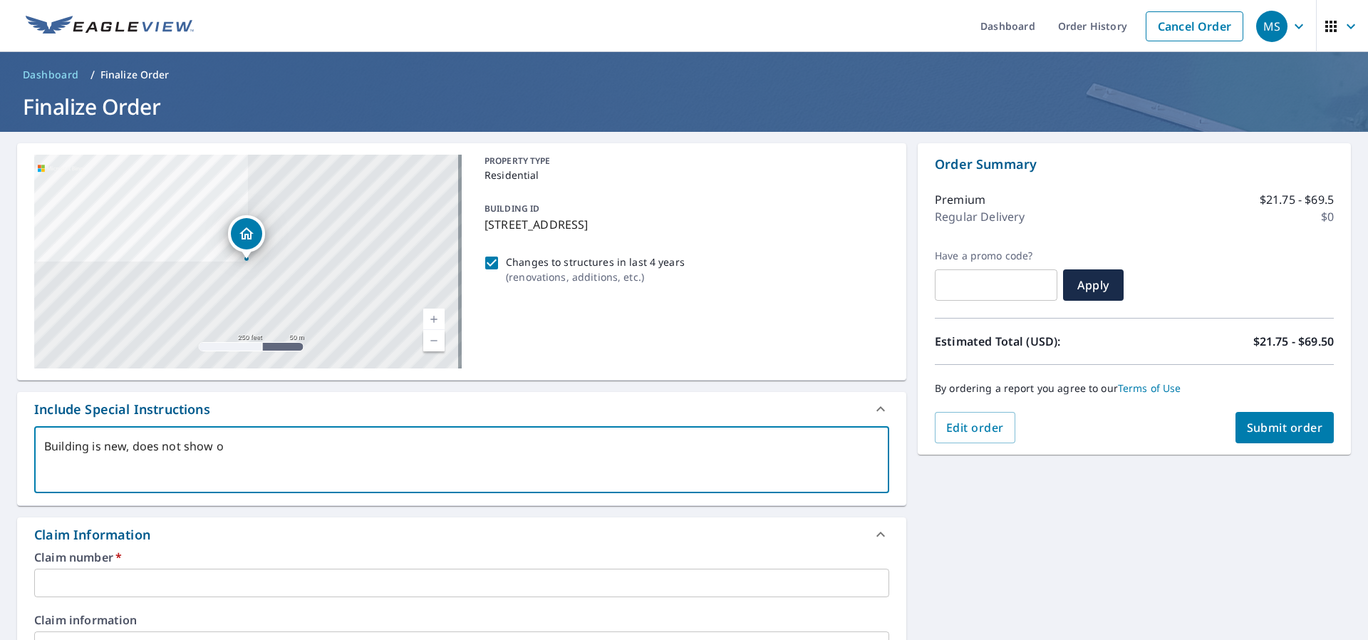
checkbox input "true"
type textarea "Building is new, does not show on"
type textarea "x"
checkbox input "true"
type textarea "Building is new, does not show on"
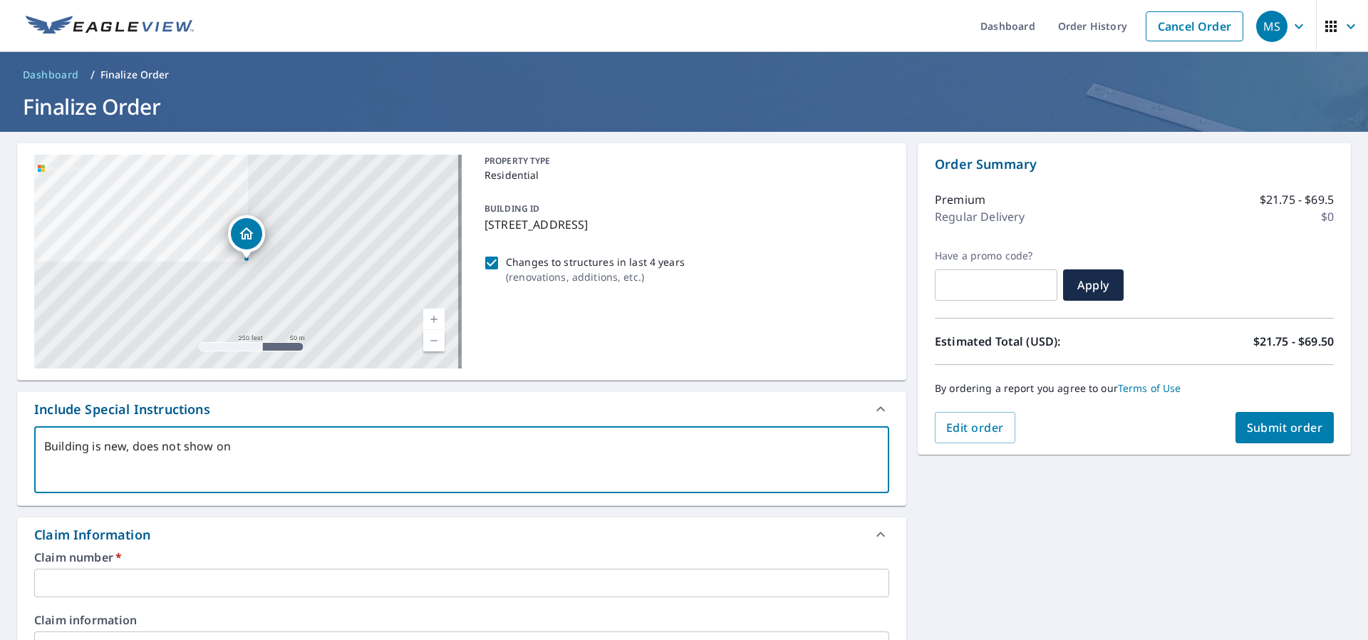
type textarea "x"
checkbox input "true"
type textarea "Building is new, does not show on p"
type textarea "x"
checkbox input "true"
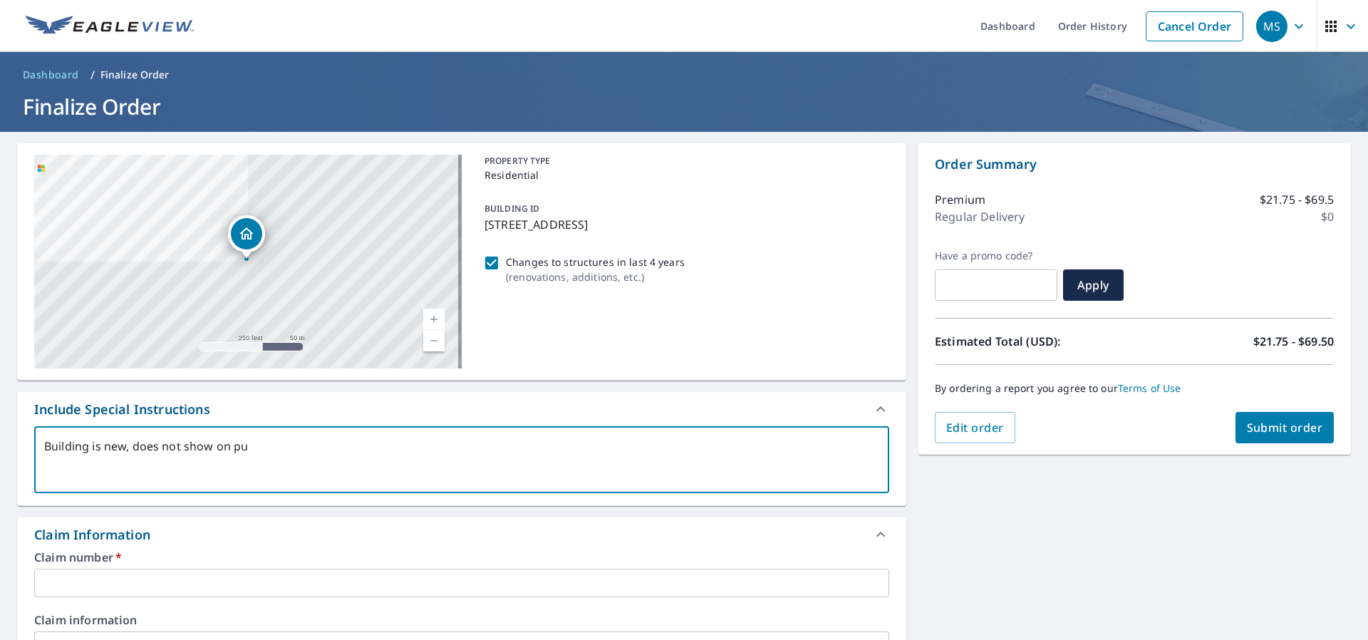
type textarea "Building is new, does not show on pui"
type textarea "x"
checkbox input "true"
type textarea "Building is new, does not show on pu"
type textarea "x"
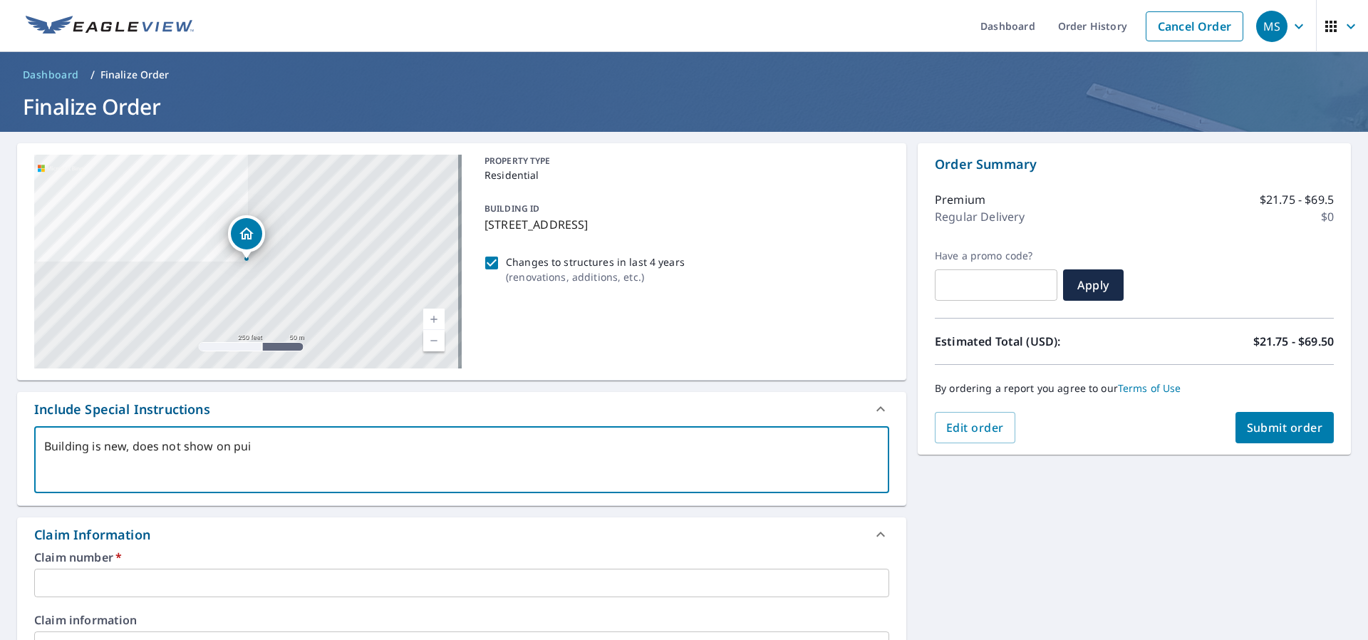
checkbox input "true"
type textarea "Building is new, does not show on p"
type textarea "x"
checkbox input "true"
type textarea "Building is new, does not show on pi"
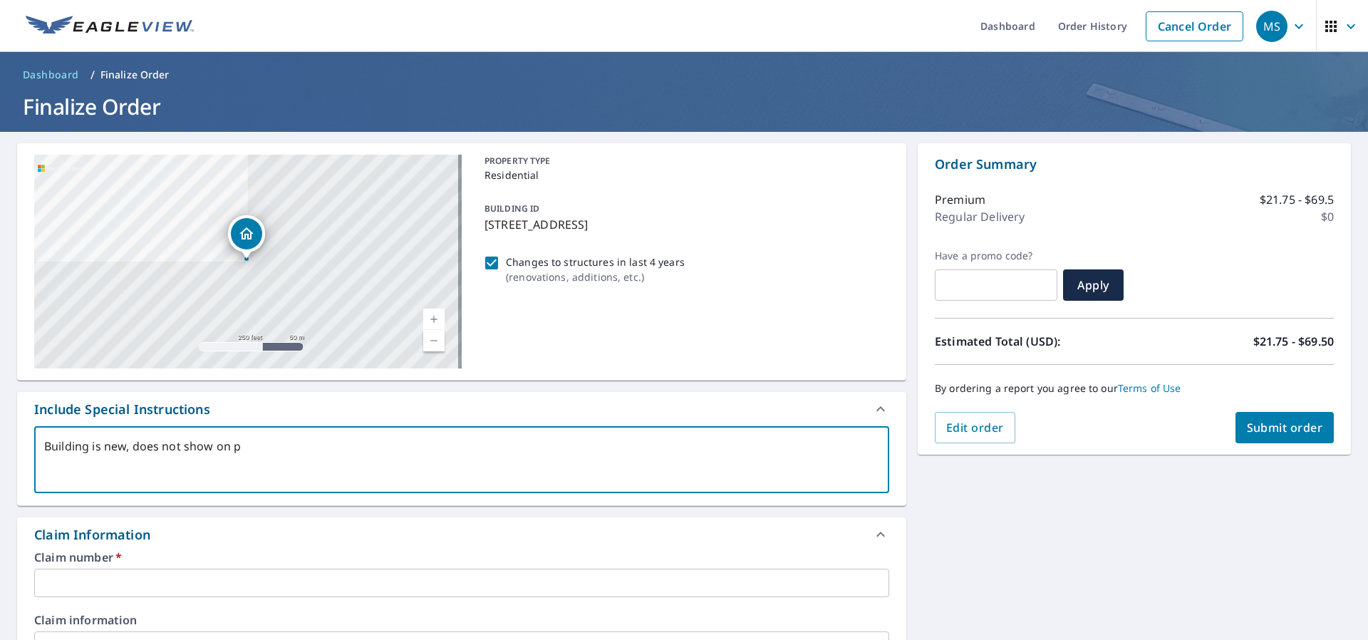
type textarea "x"
checkbox input "true"
type textarea "Building is new, does not show on pic"
type textarea "x"
checkbox input "true"
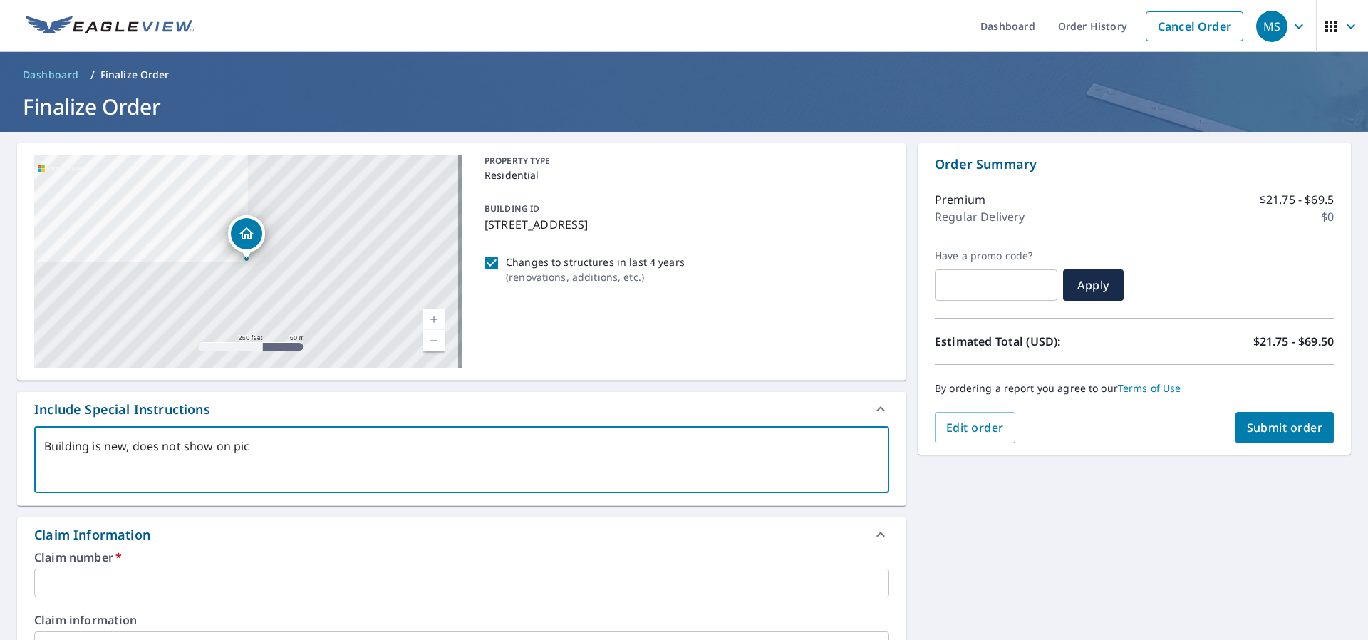
type textarea "Building is new, does not show on pict"
type textarea "x"
checkbox input "true"
type textarea "Building is new, does not show on pictu"
type textarea "x"
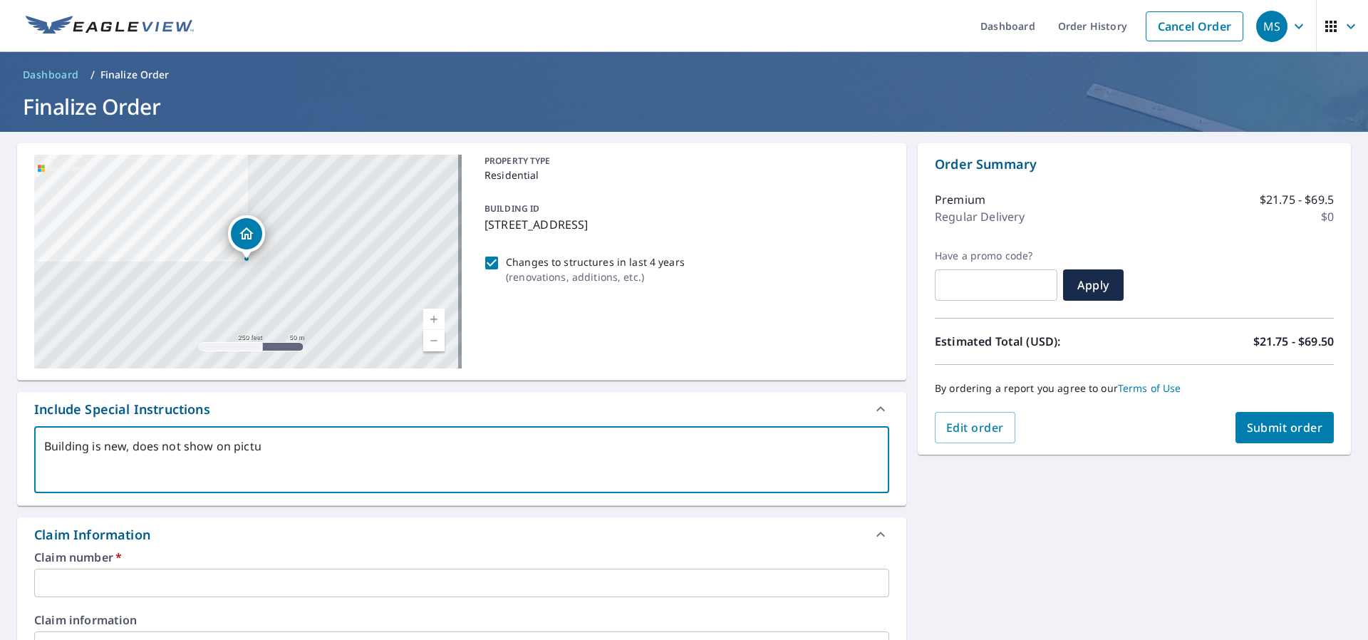
checkbox input "true"
type textarea "Building is new, does not show on pictur"
type textarea "x"
checkbox input "true"
type textarea "Building is new, does not show on picture"
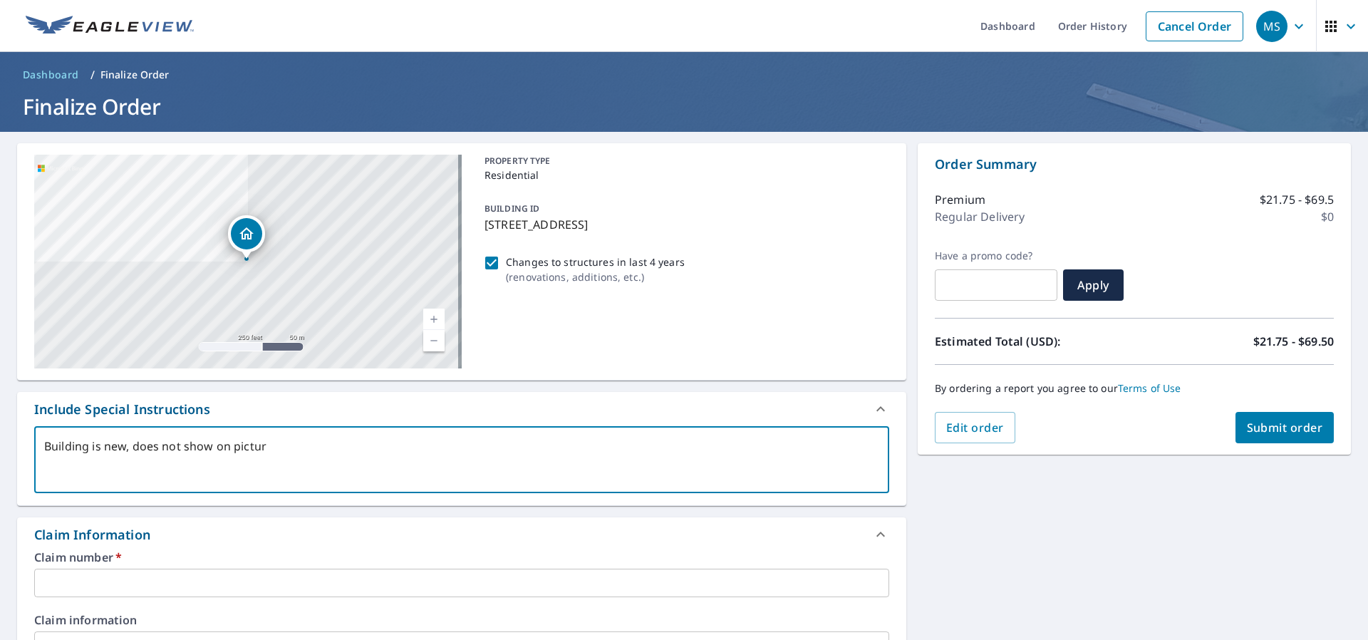
type textarea "x"
checkbox input "true"
type textarea "Building is new, does not show on pictures"
type textarea "x"
checkbox input "true"
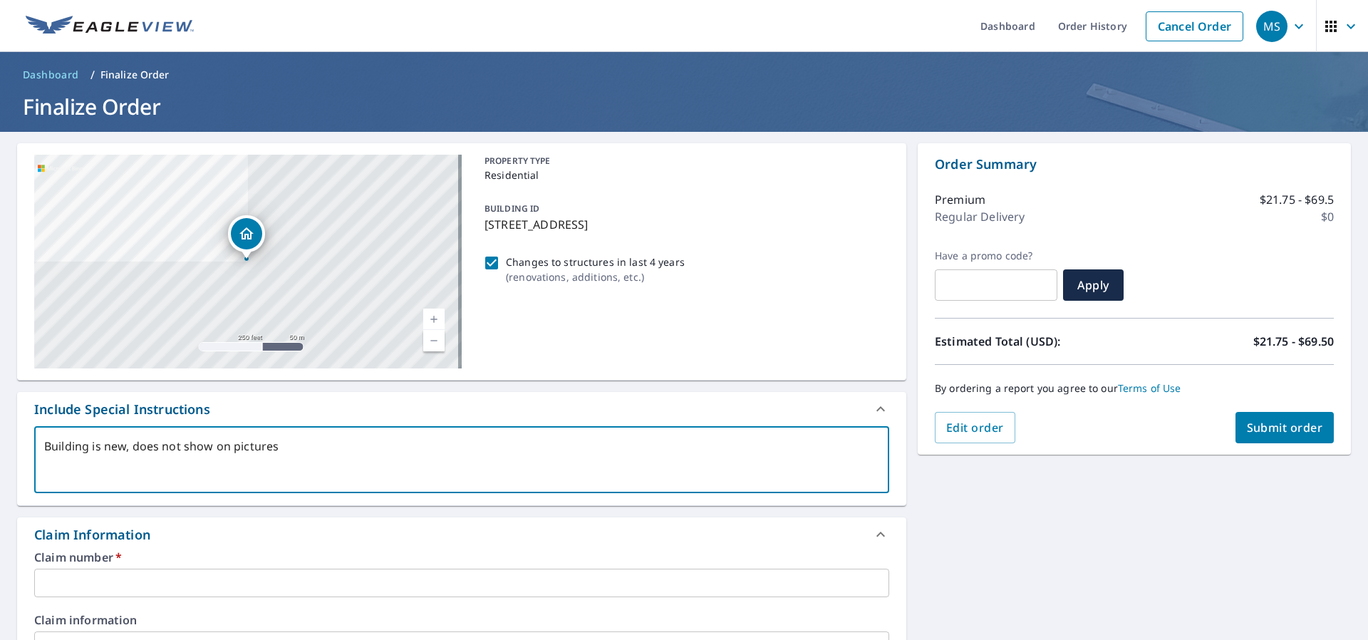
type textarea "Building is new, does not show on pictures"
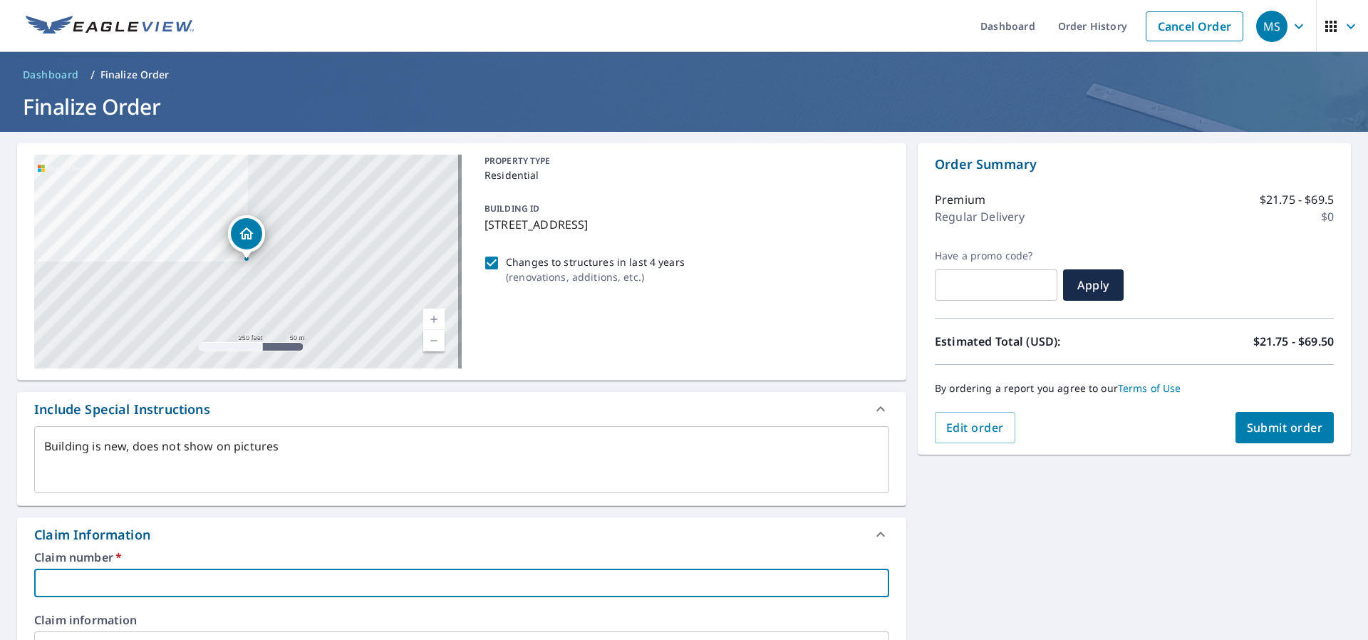
click at [244, 584] on input "text" at bounding box center [461, 582] width 855 height 28
paste input "3553372"
type textarea "x"
type input "3553372"
checkbox input "true"
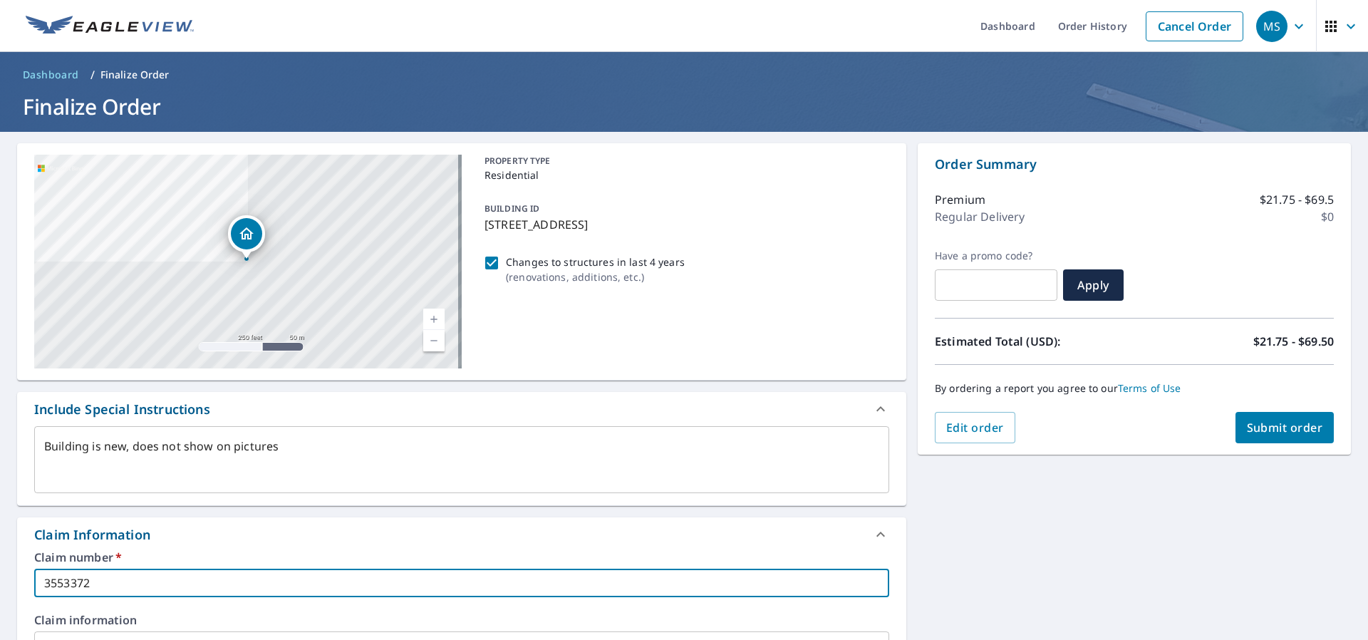
type input "3553372"
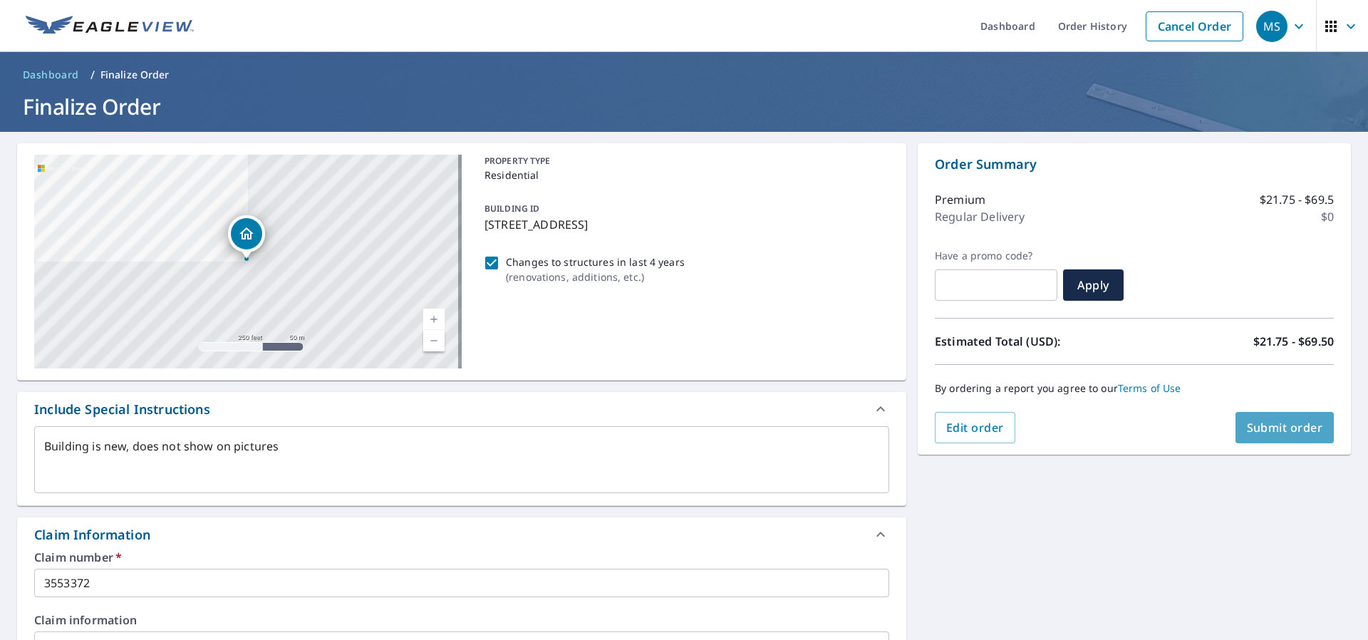
click at [1266, 430] on span "Submit order" at bounding box center [1285, 428] width 76 height 16
type textarea "x"
checkbox input "true"
